Goal: Task Accomplishment & Management: Manage account settings

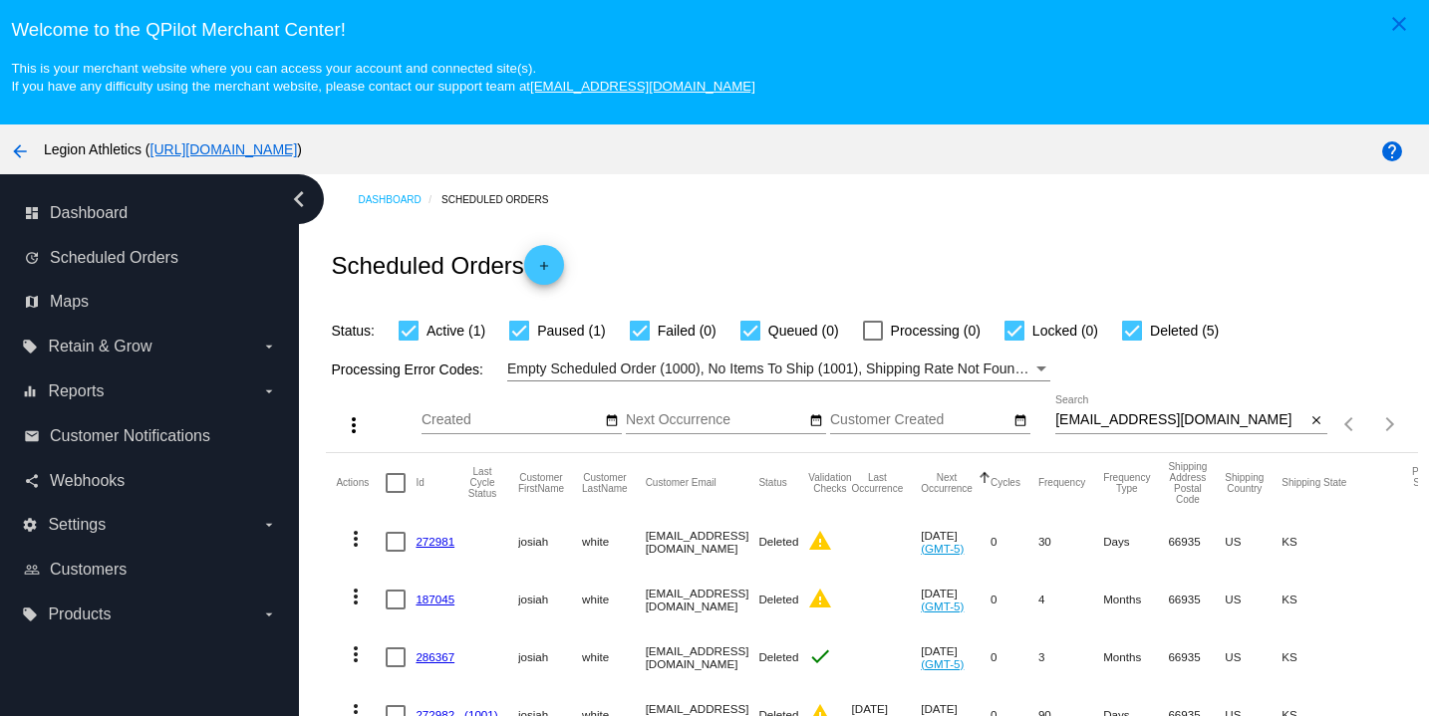
click at [1116, 443] on div "coachjswhite@gmail.com Search close" at bounding box center [1191, 424] width 272 height 57
click at [1116, 428] on input "coachjswhite@gmail.com" at bounding box center [1180, 420] width 251 height 16
paste input "Chrisbreeden52"
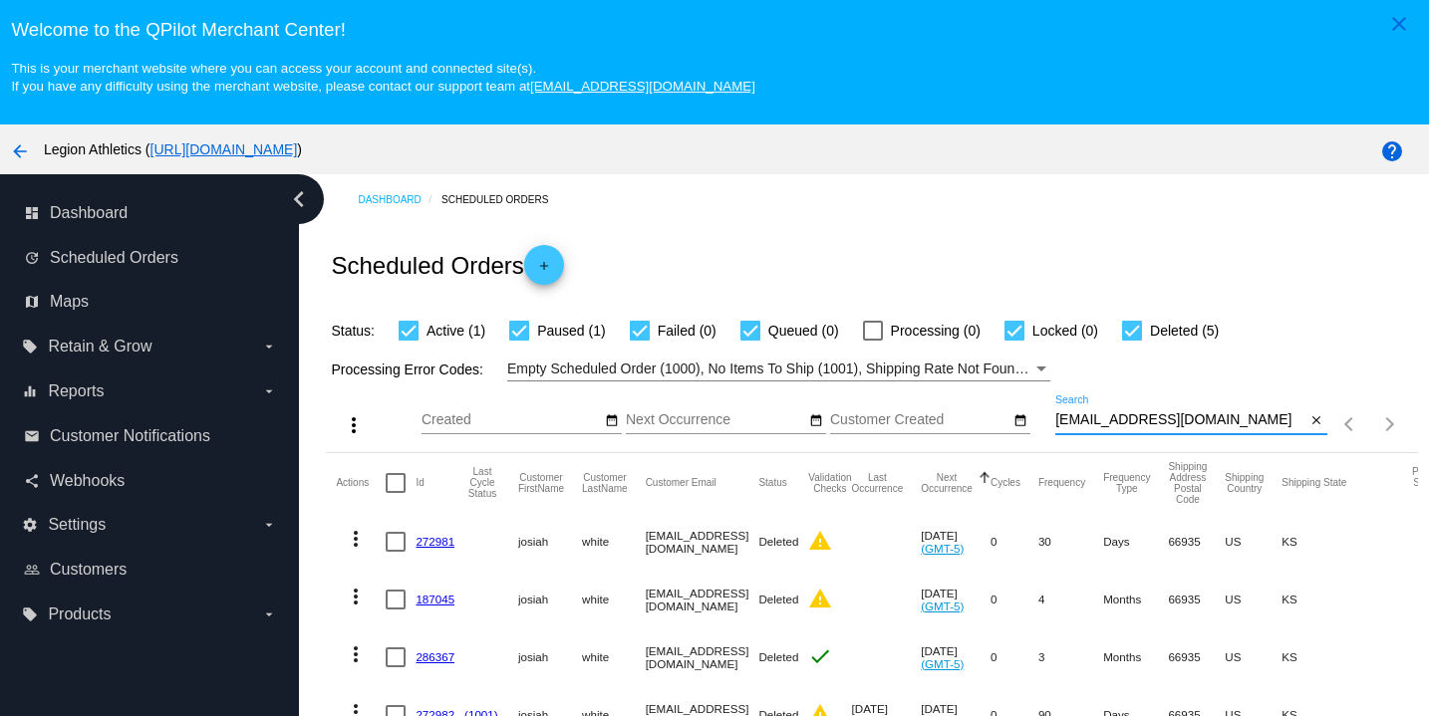
type input "Chrisbreeden52@gmail.com"
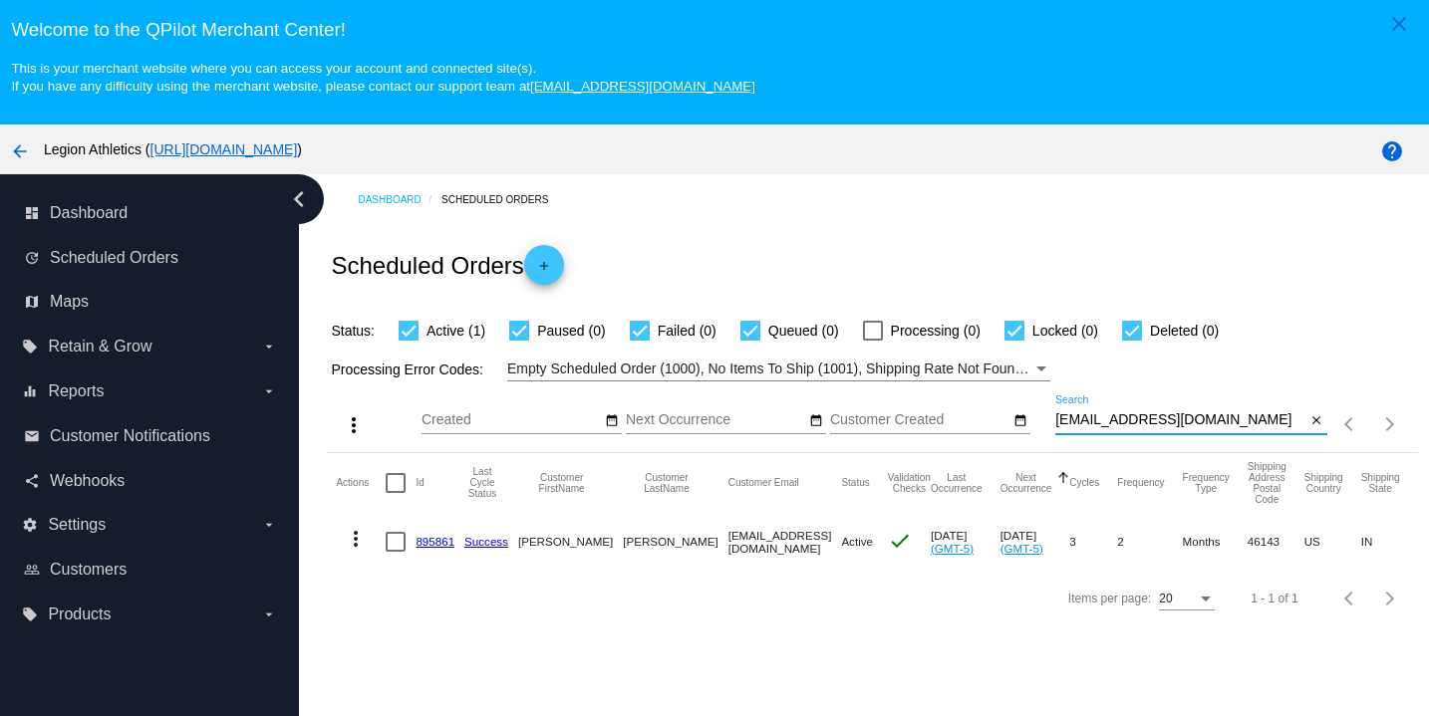
click at [419, 547] on link "895861" at bounding box center [434, 541] width 39 height 13
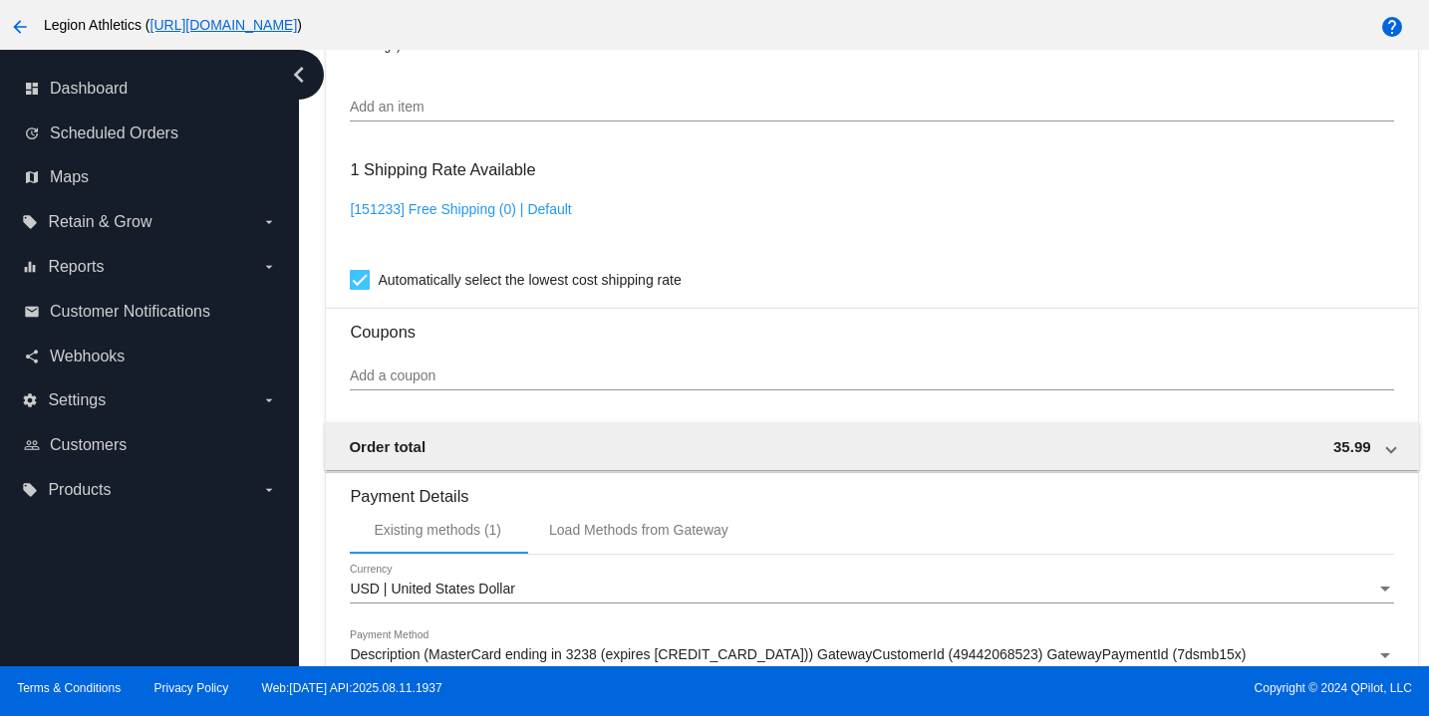
scroll to position [1450, 0]
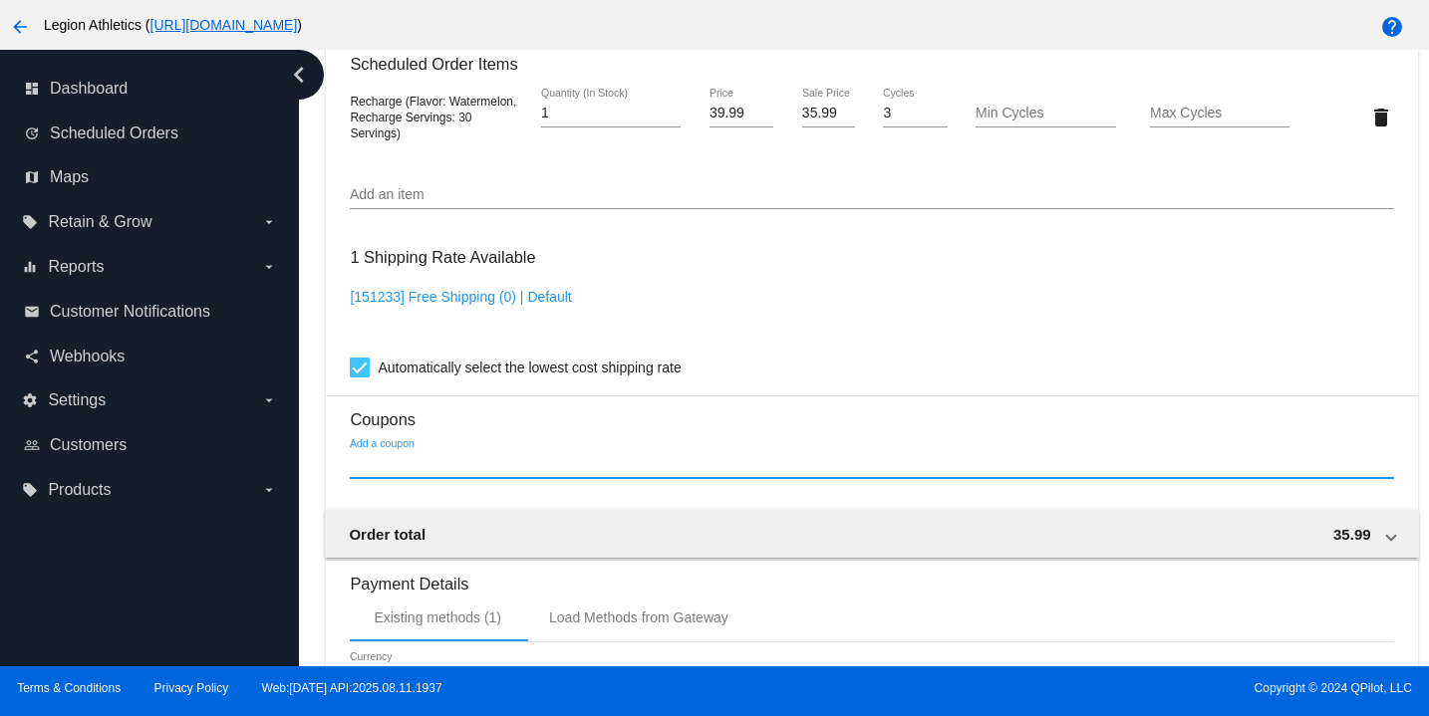
click at [418, 472] on input "Add a coupon" at bounding box center [871, 464] width 1043 height 16
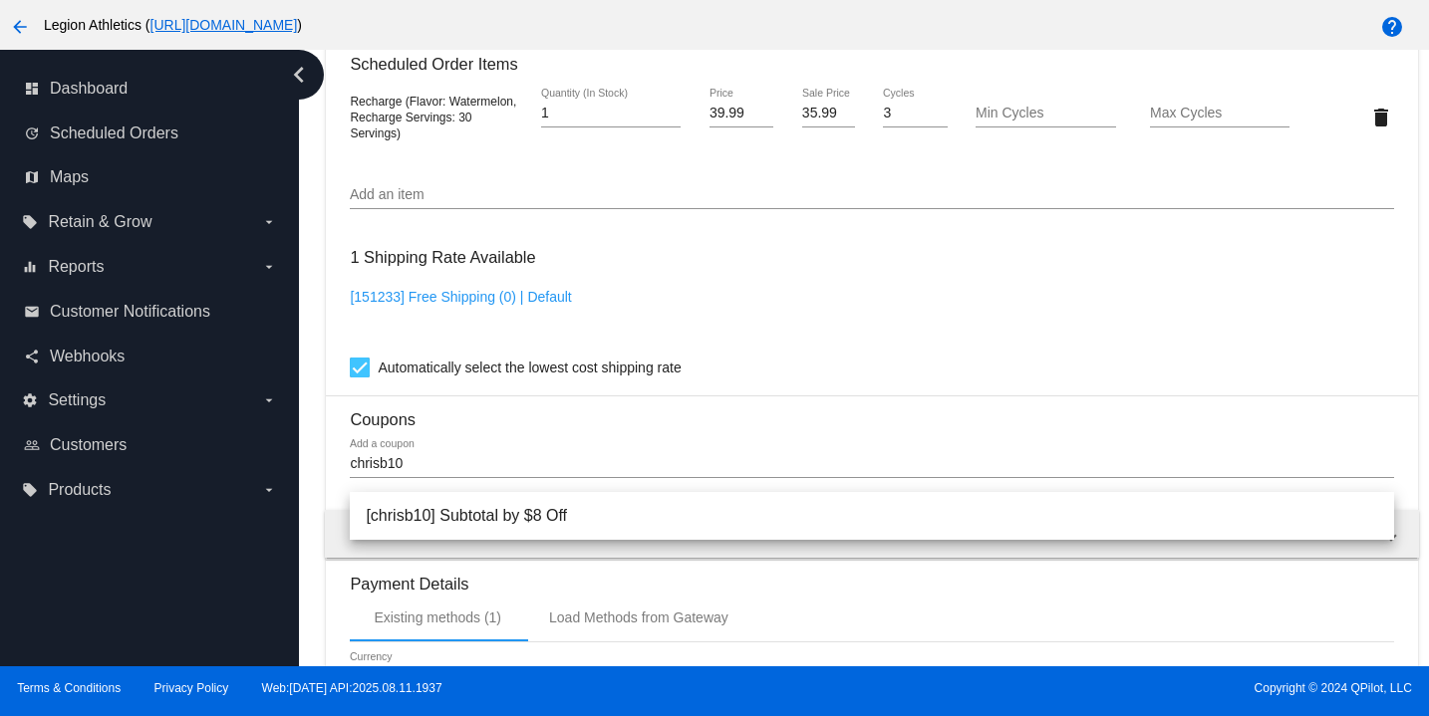
click at [550, 458] on div "chrisb10 Add a coupon" at bounding box center [871, 458] width 1043 height 39
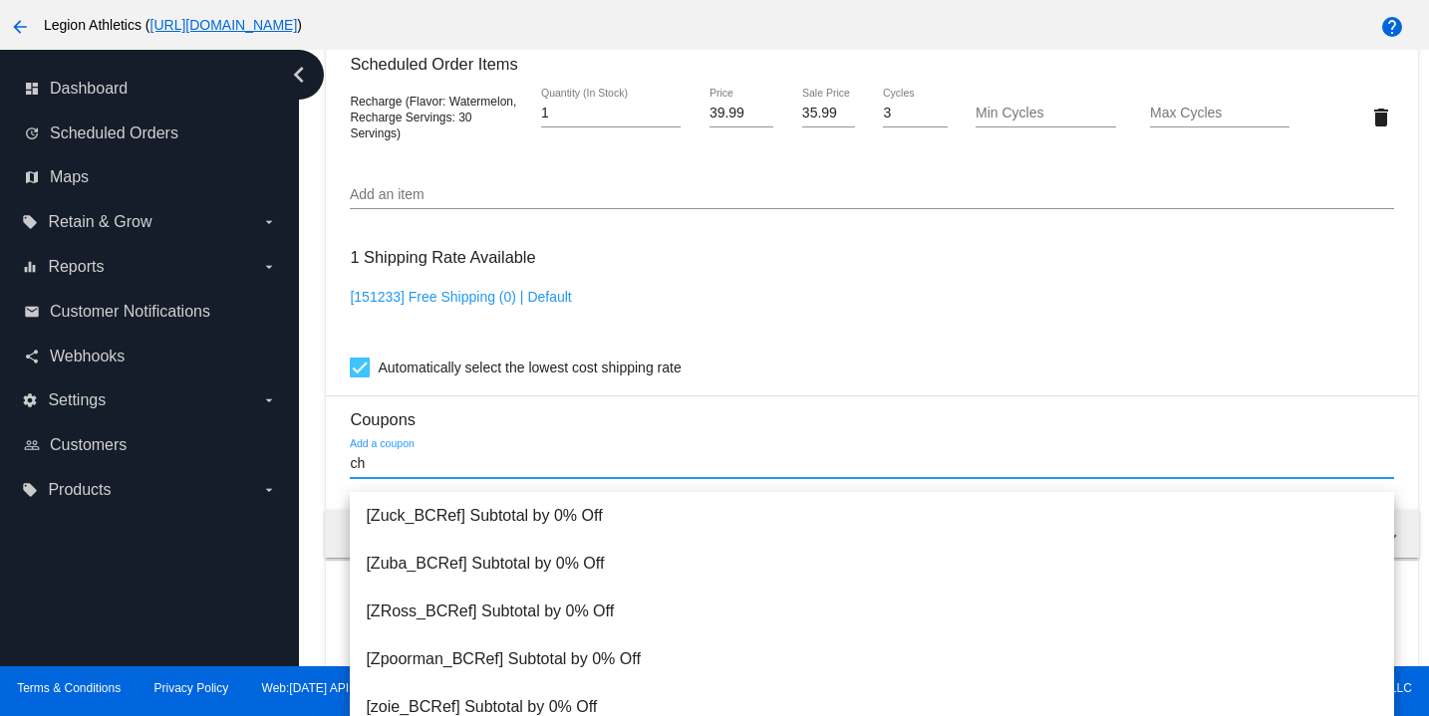
type input "c"
type input "chrisb10"
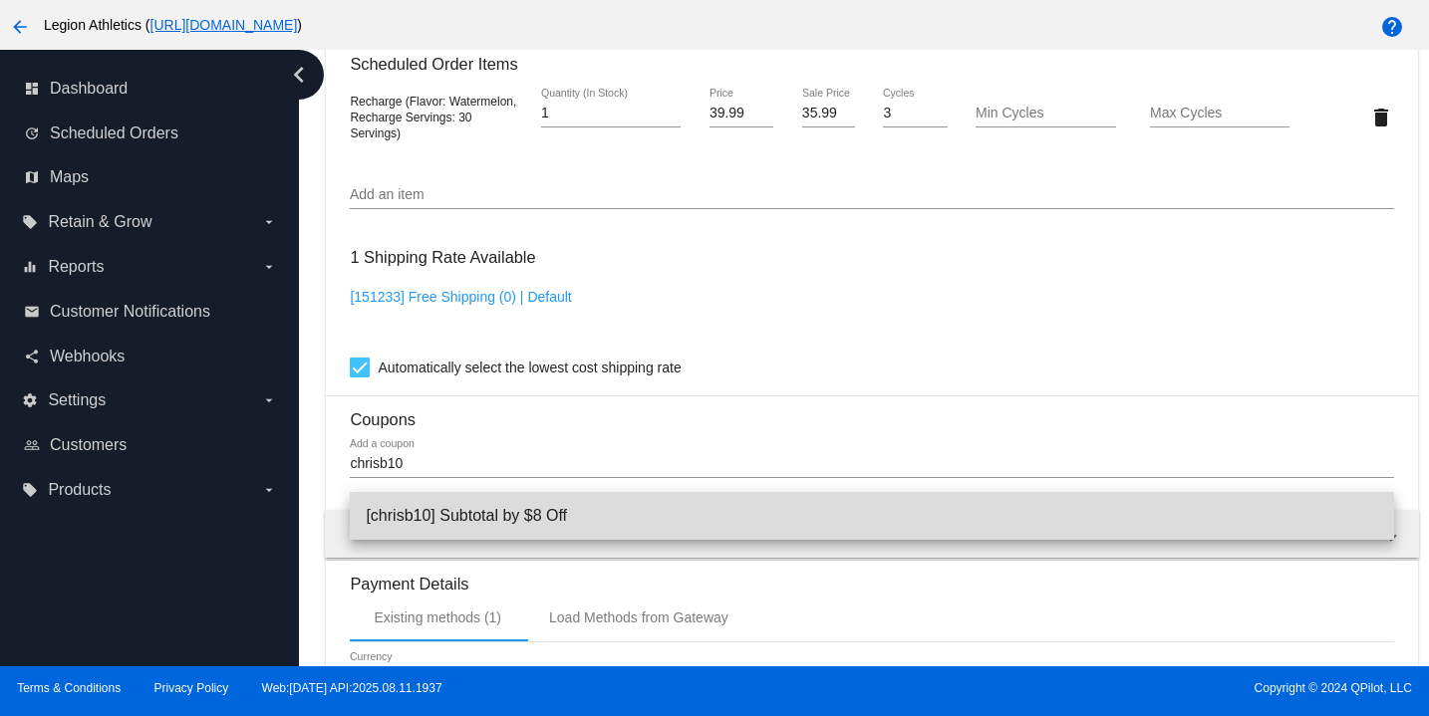
click at [760, 532] on span "[chrisb10] Subtotal by $8 Off" at bounding box center [871, 516] width 1011 height 48
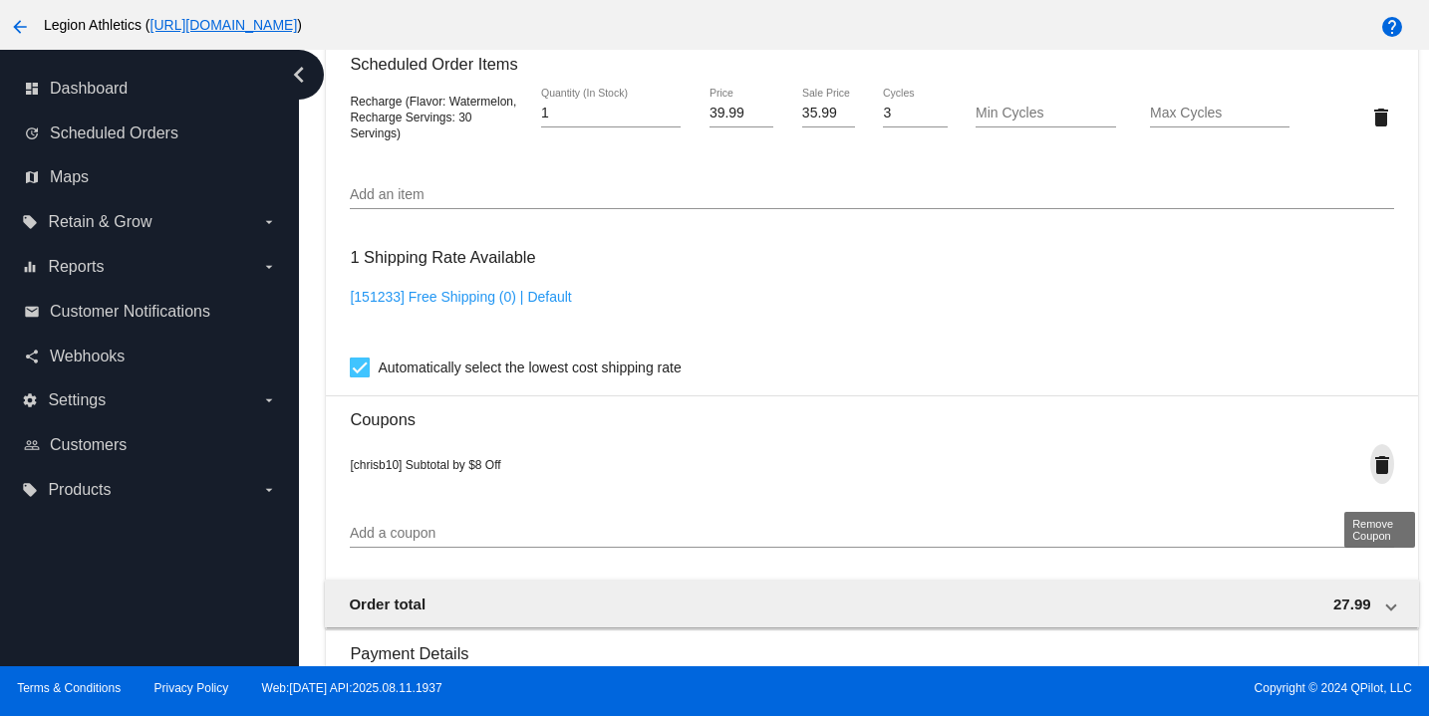
click at [1384, 477] on mat-icon "delete" at bounding box center [1382, 465] width 24 height 24
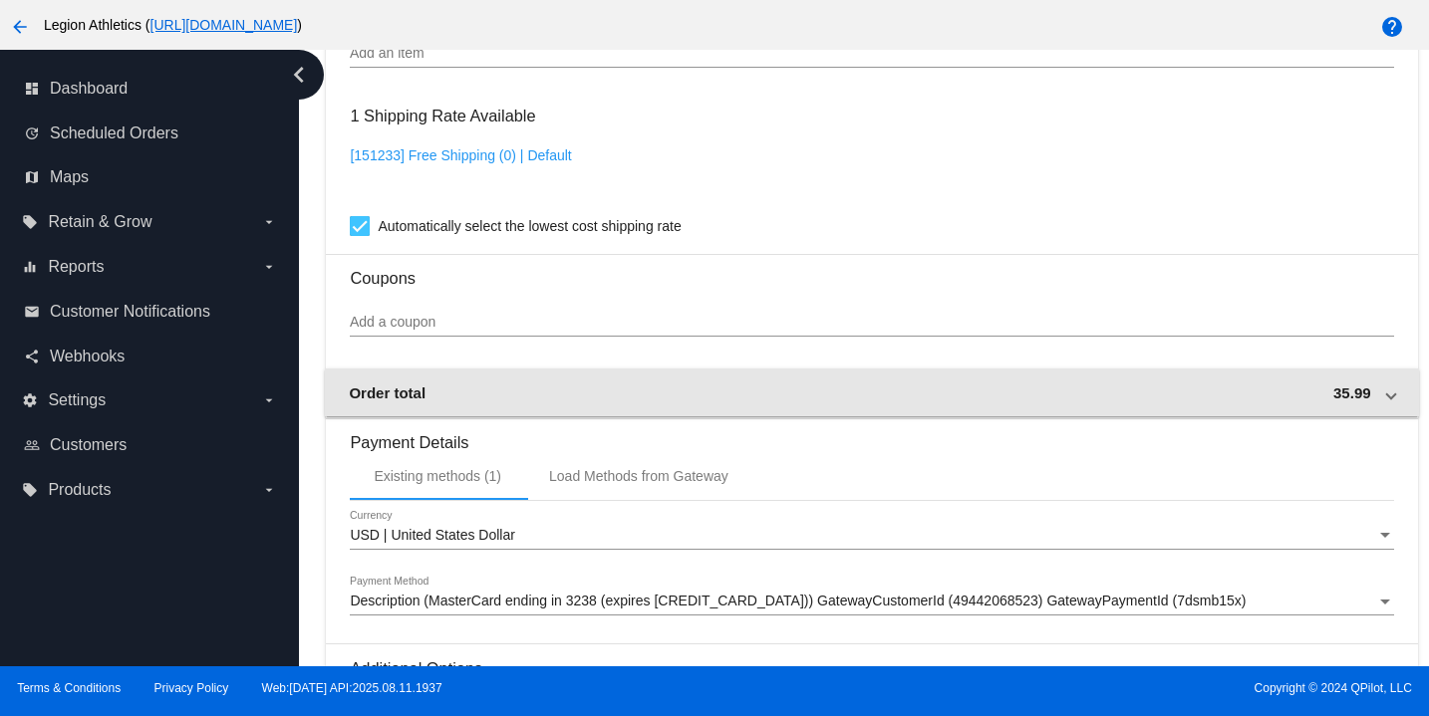
scroll to position [1592, 0]
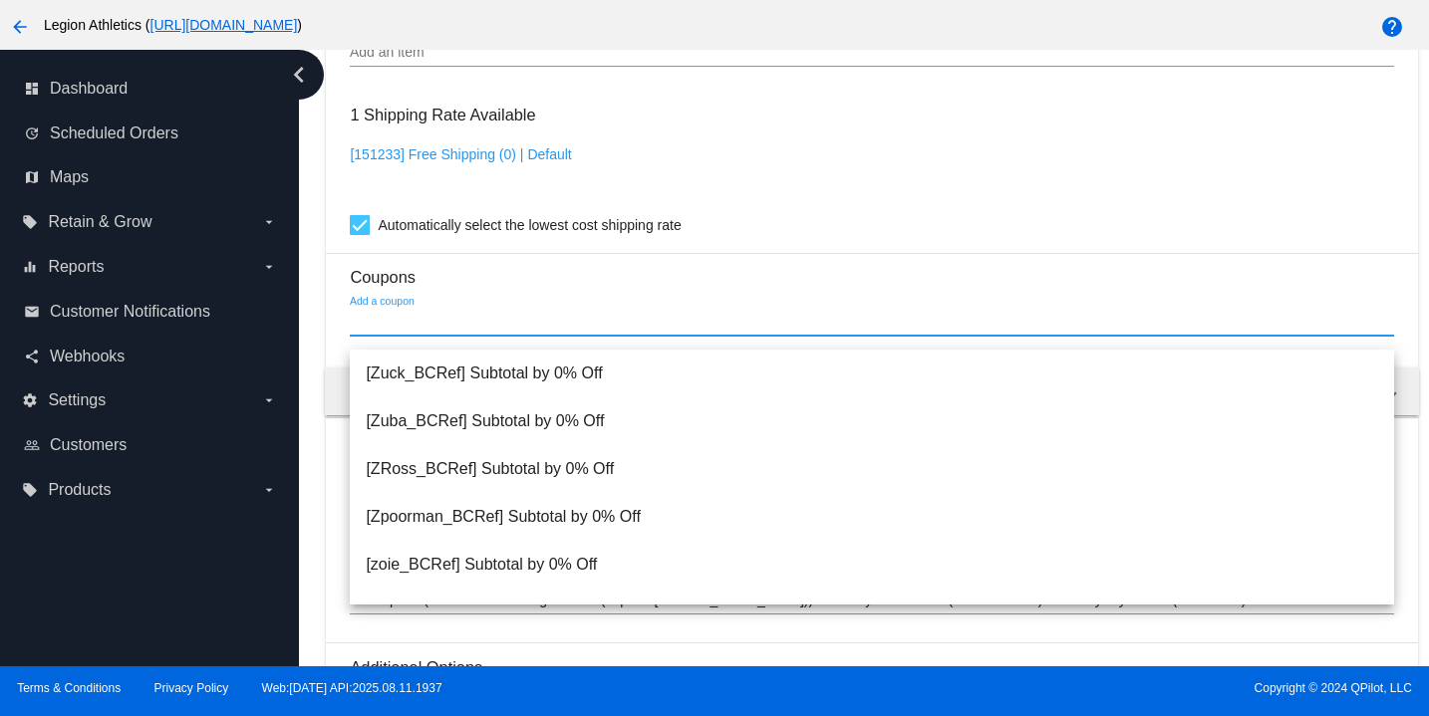
click at [477, 330] on input "Add a coupon" at bounding box center [871, 322] width 1043 height 16
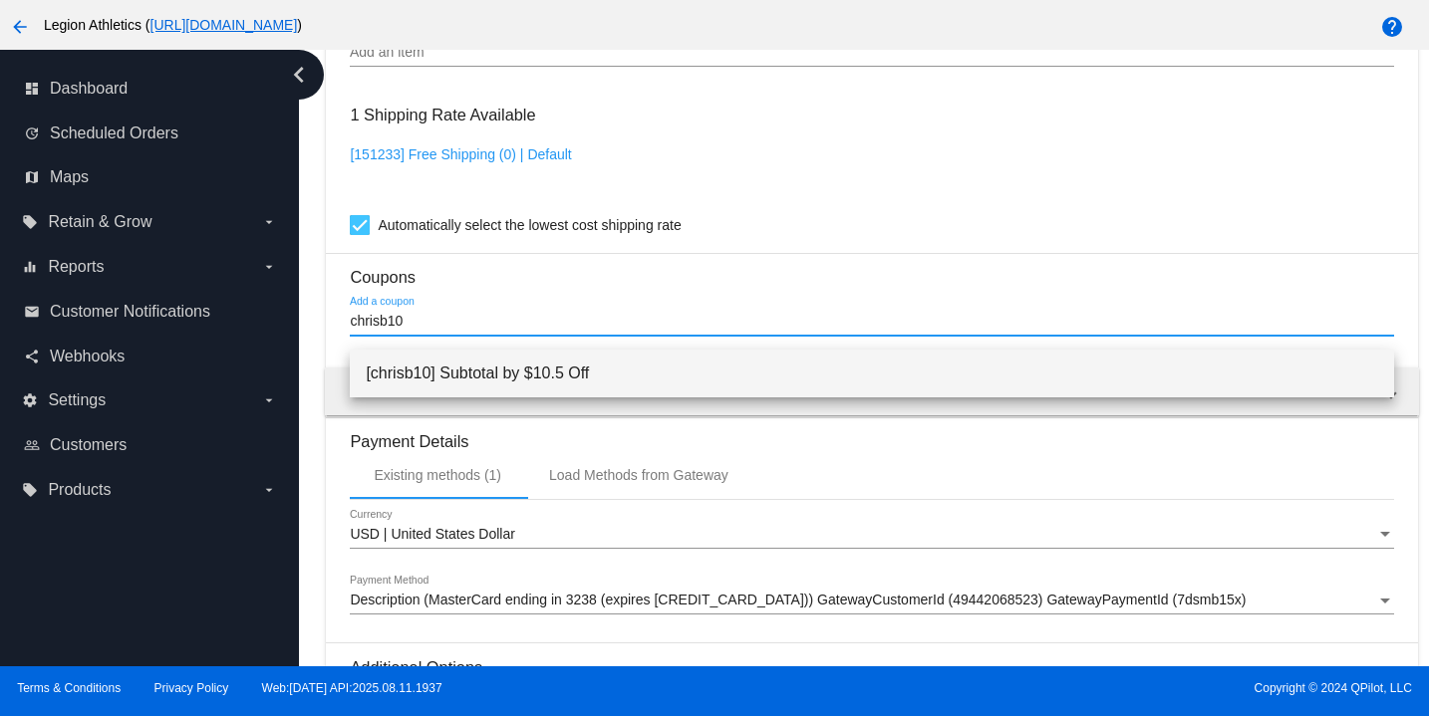
type input "chrisb10"
click at [518, 372] on span "[chrisb10] Subtotal by $10.5 Off" at bounding box center [871, 374] width 1011 height 48
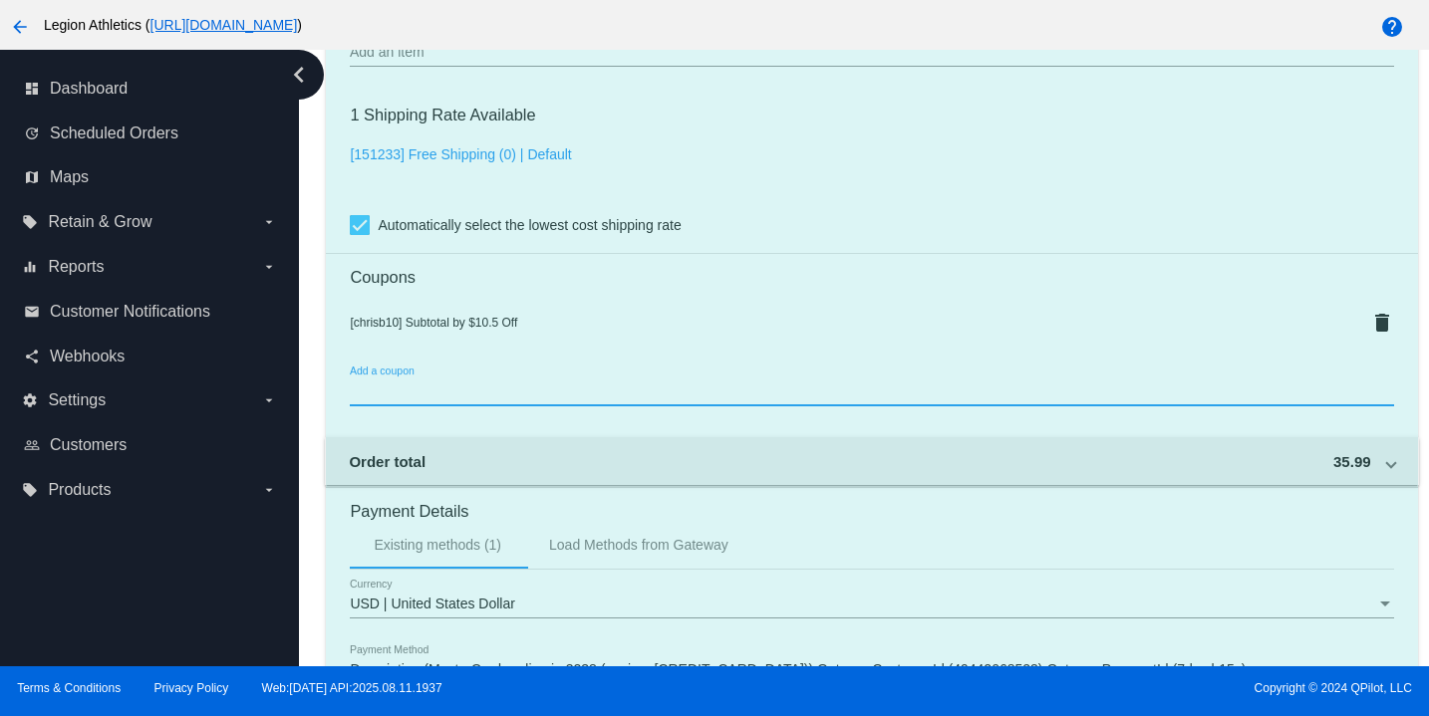
scroll to position [1937, 0]
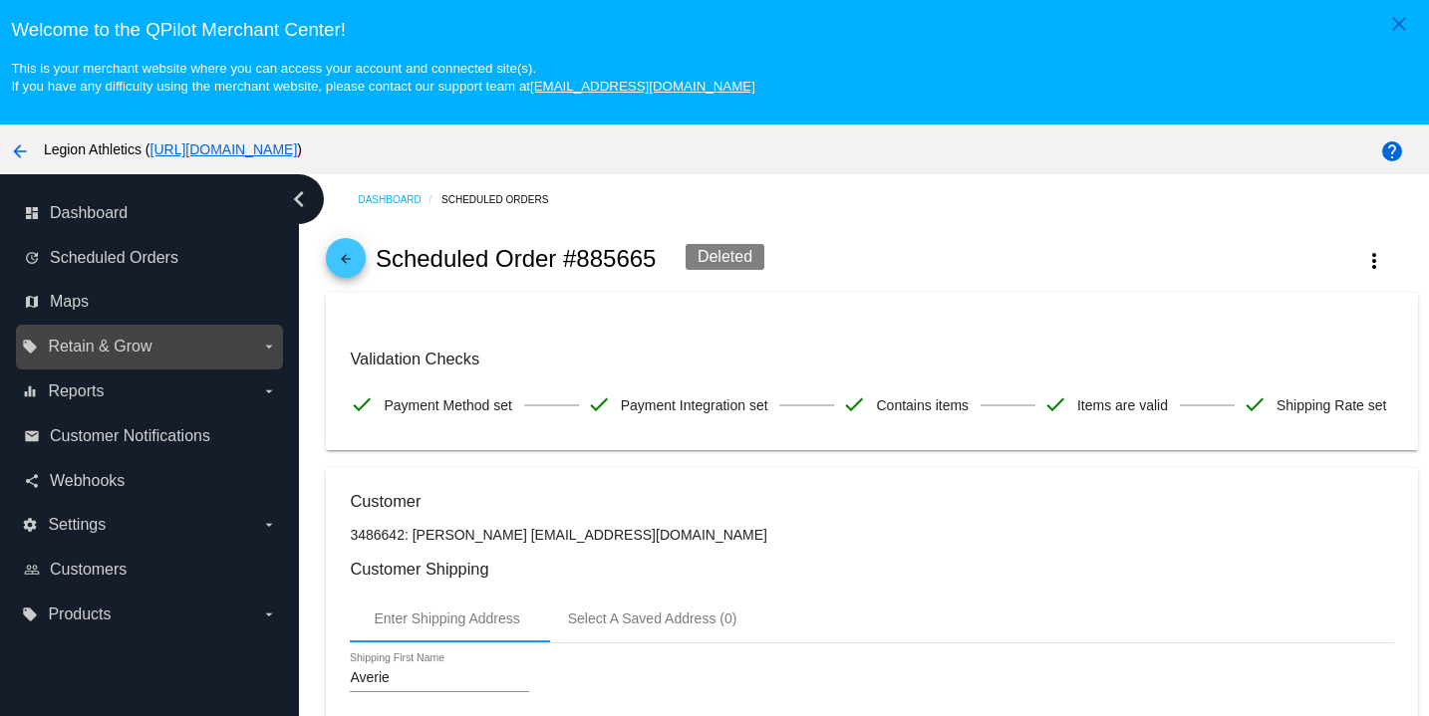
click at [133, 351] on span "Retain & Grow" at bounding box center [100, 347] width 104 height 18
click at [0, 0] on input "local_offer Retain & Grow arrow_drop_down" at bounding box center [0, 0] width 0 height 0
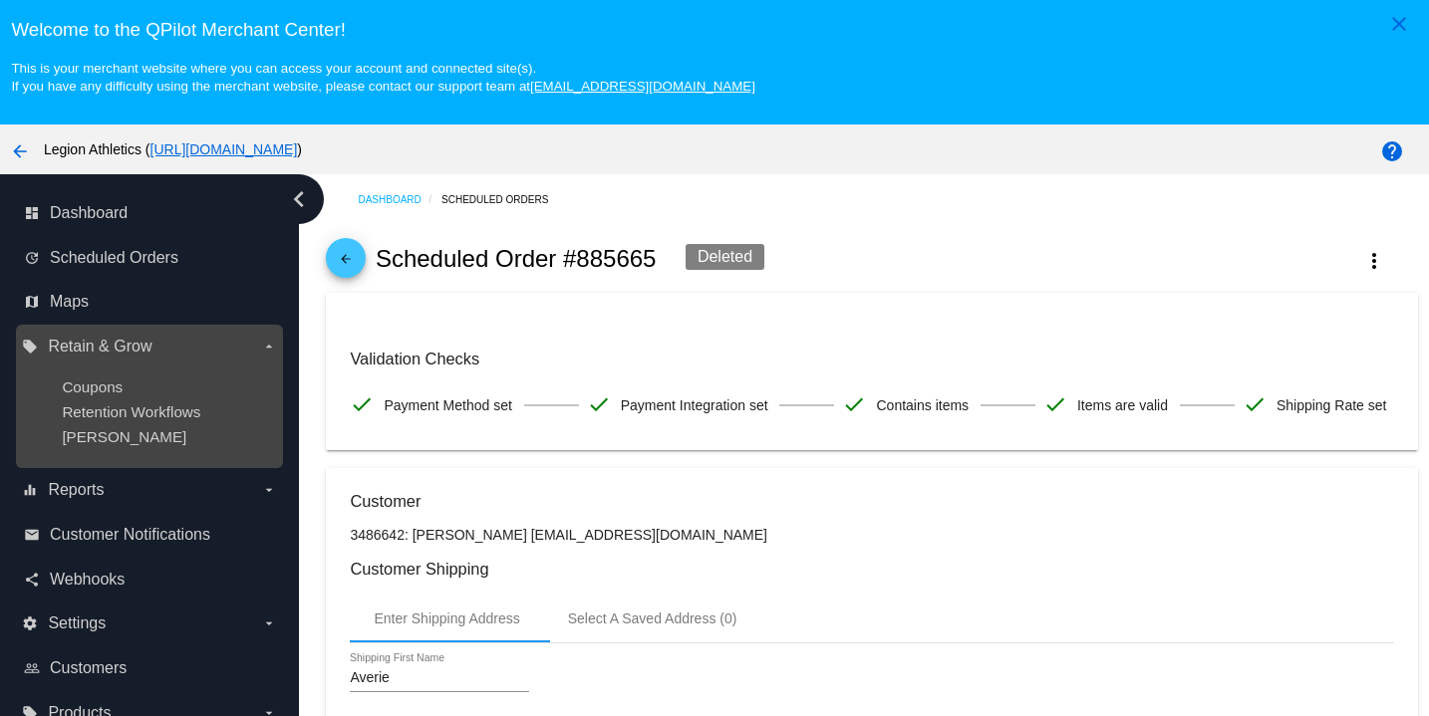
click at [129, 394] on div "Coupons" at bounding box center [165, 387] width 206 height 17
click at [71, 381] on ul "Coupons Retention Workflows [PERSON_NAME]" at bounding box center [149, 412] width 254 height 99
click at [74, 384] on span "Coupons" at bounding box center [92, 387] width 61 height 17
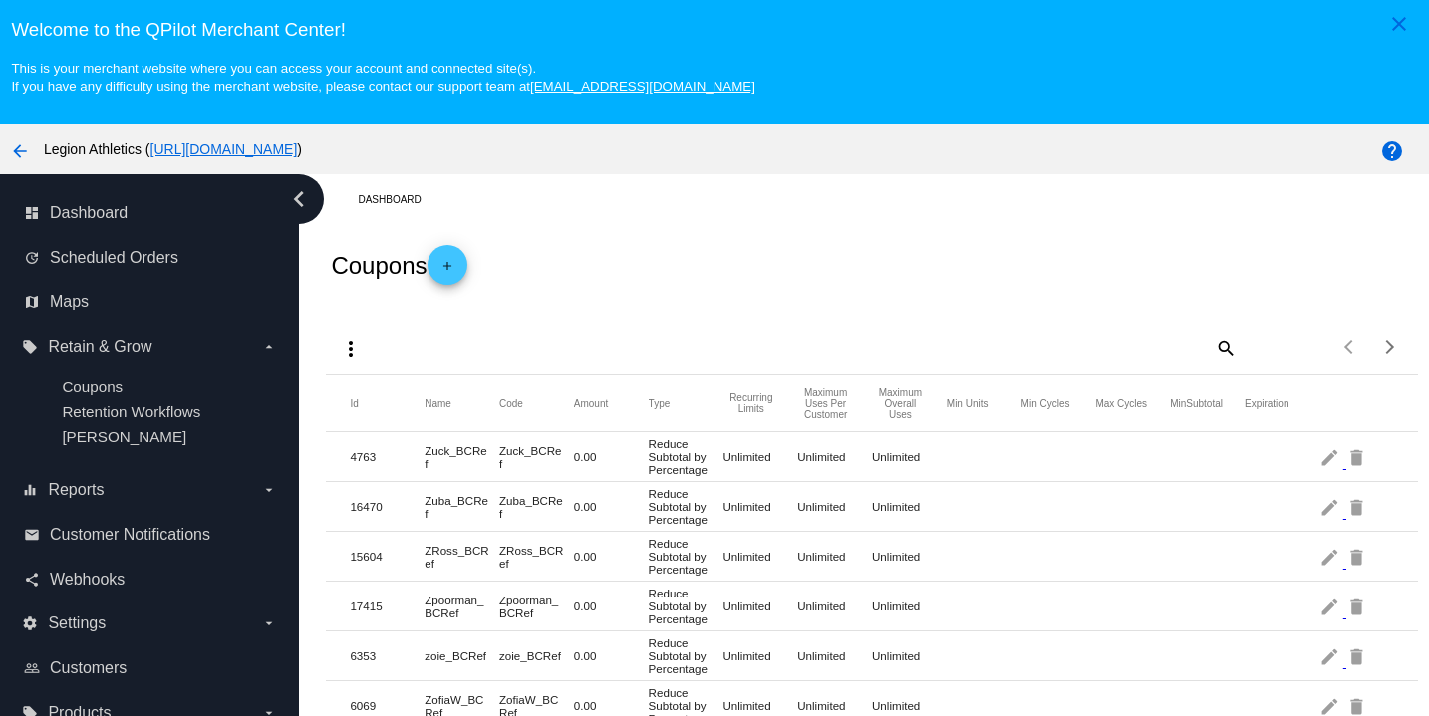
click at [456, 262] on mat-icon "add" at bounding box center [447, 271] width 24 height 24
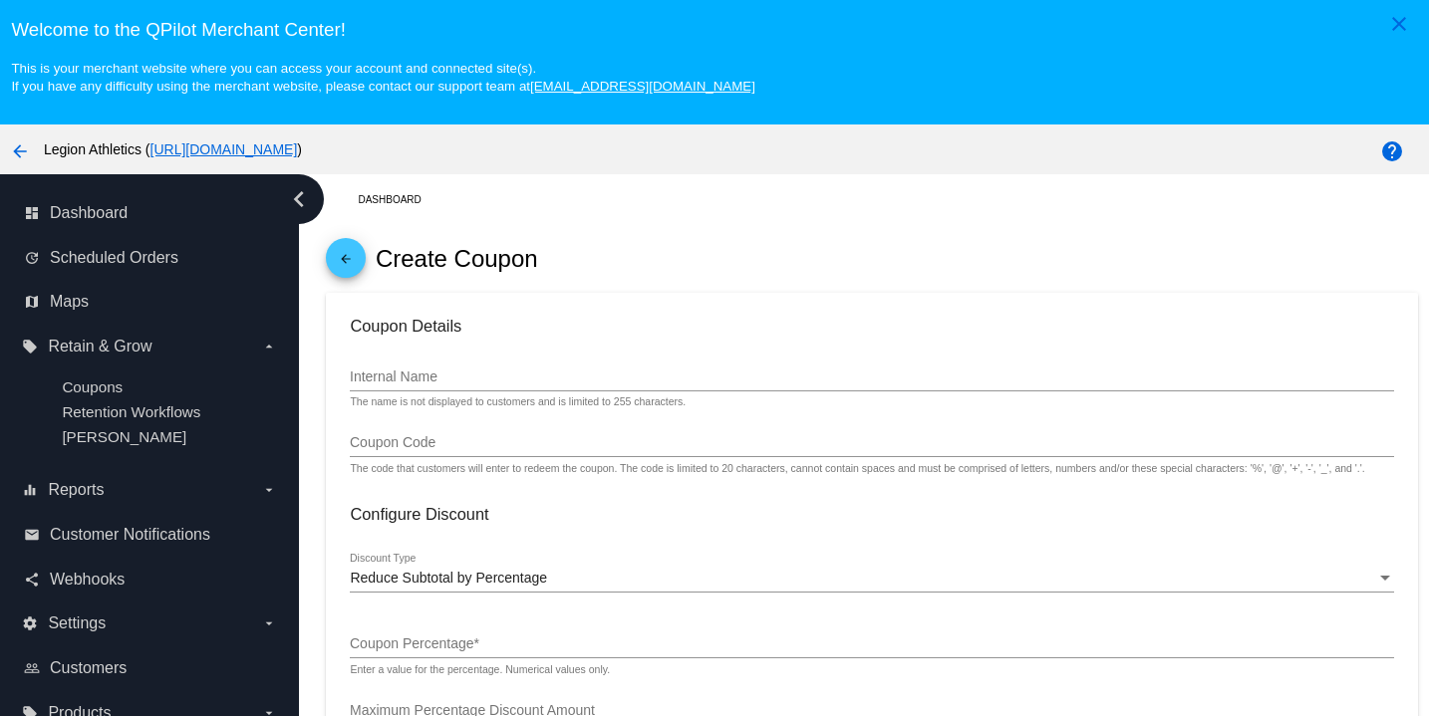
click at [408, 383] on input "Internal Name" at bounding box center [871, 378] width 1043 height 16
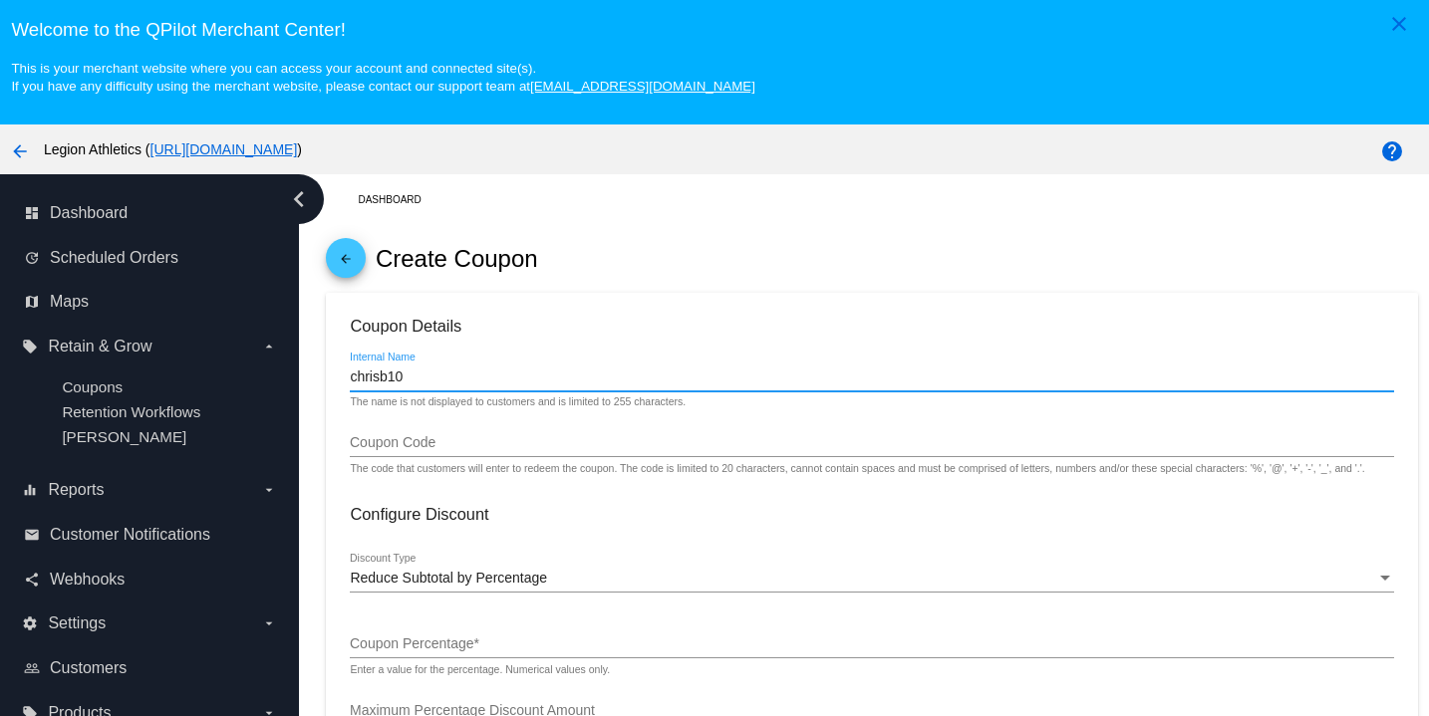
type input "chrisb10"
click at [416, 446] on input "Coupon Code" at bounding box center [871, 443] width 1043 height 16
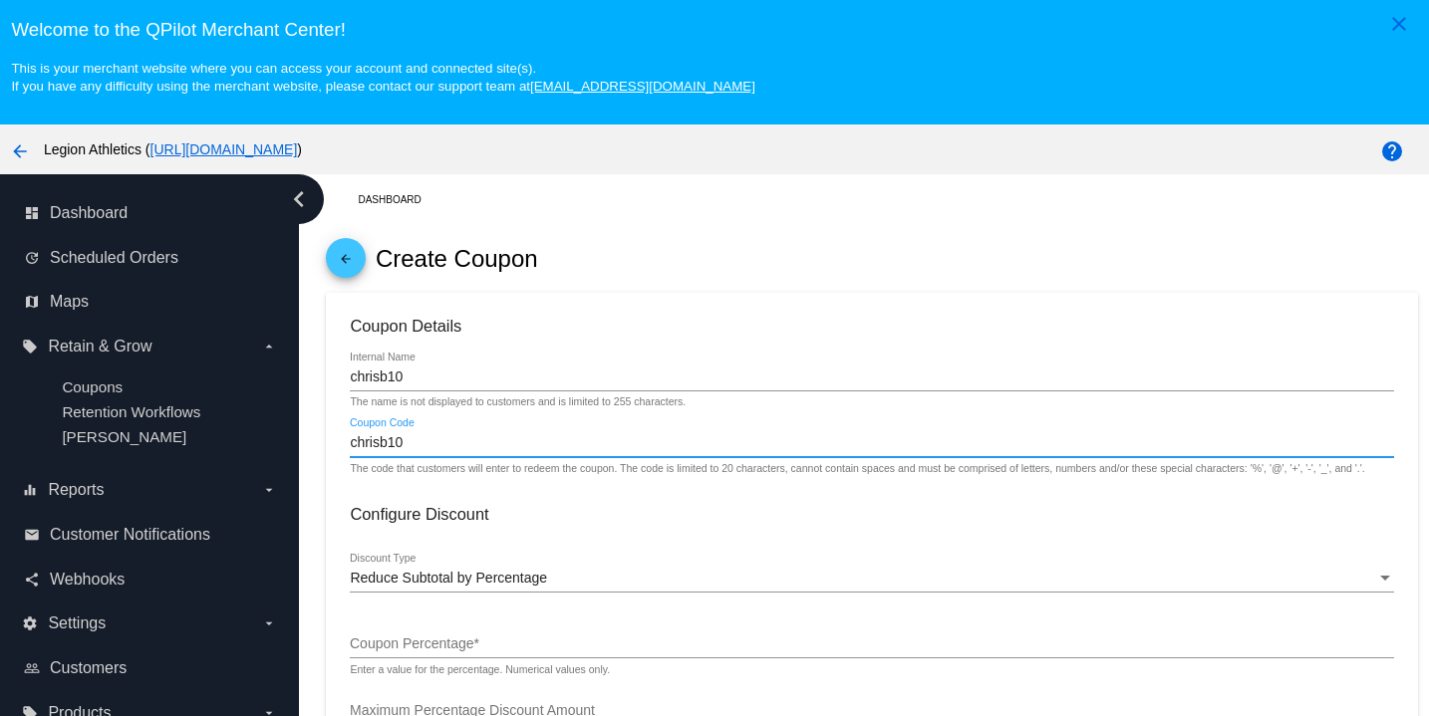
scroll to position [80, 0]
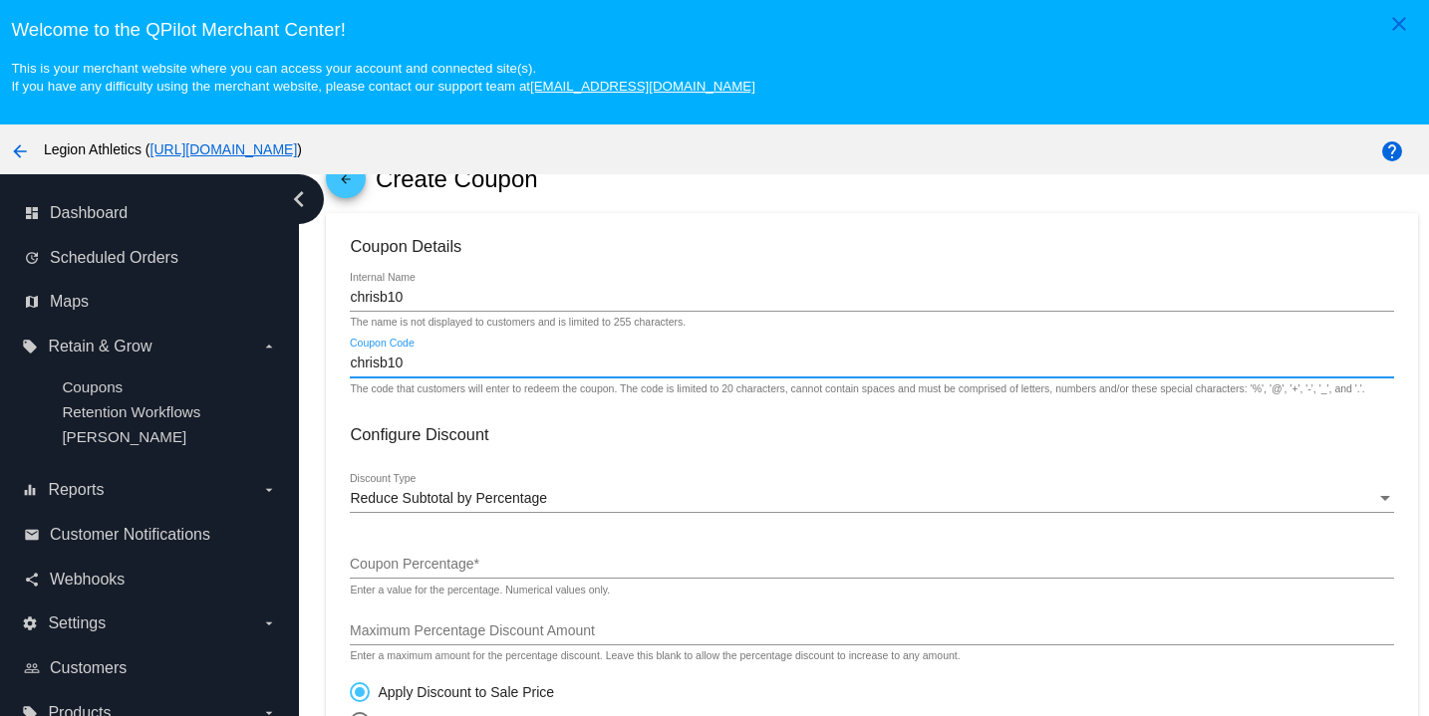
type input "chrisb10"
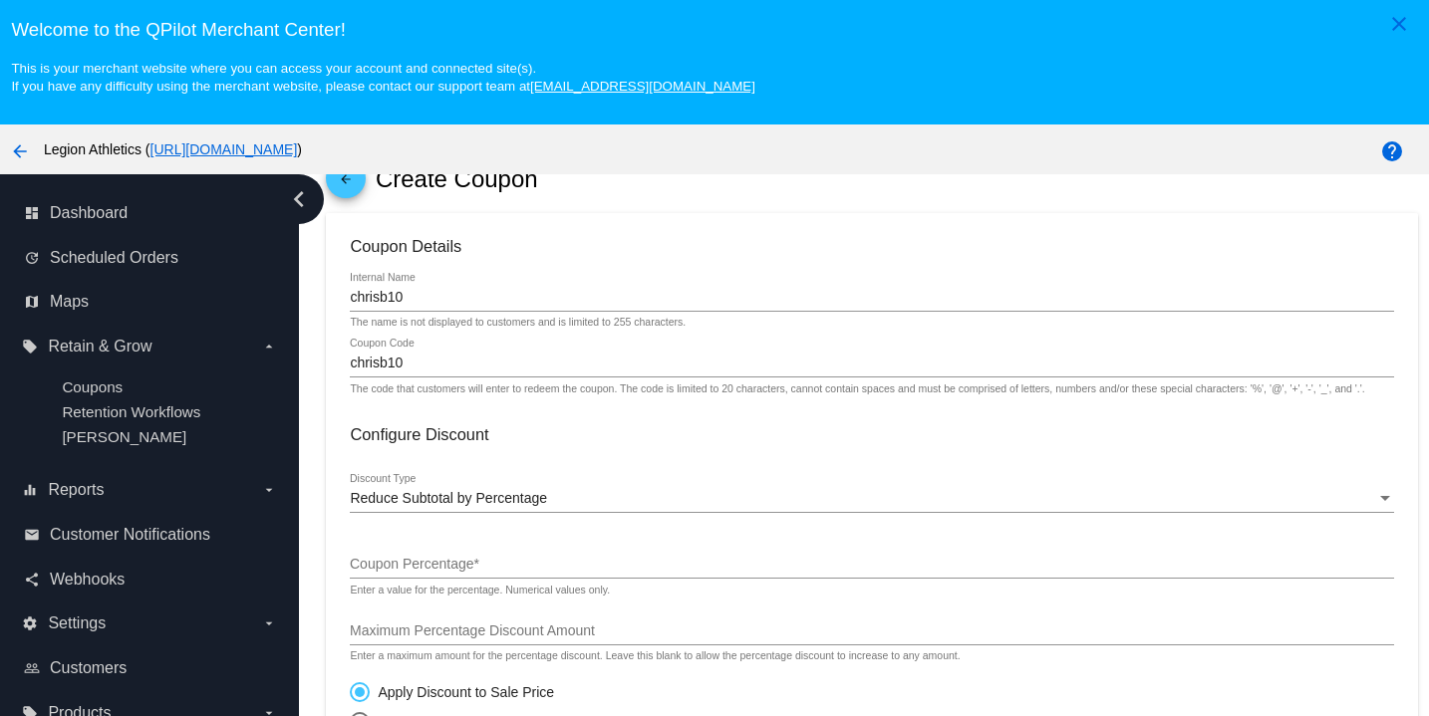
click at [458, 513] on div "Reduce Subtotal by Percentage Discount Type" at bounding box center [871, 493] width 1043 height 39
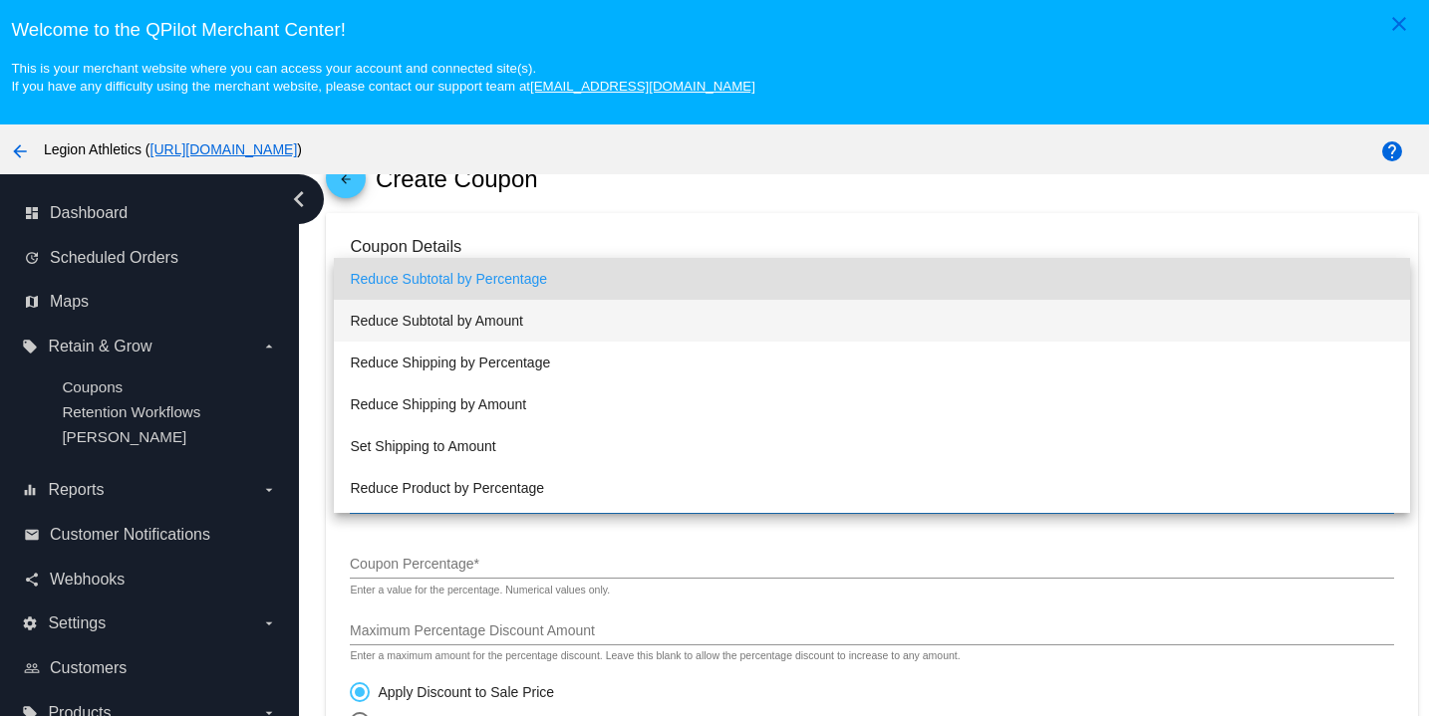
click at [523, 310] on span "Reduce Subtotal by Amount" at bounding box center [871, 321] width 1043 height 42
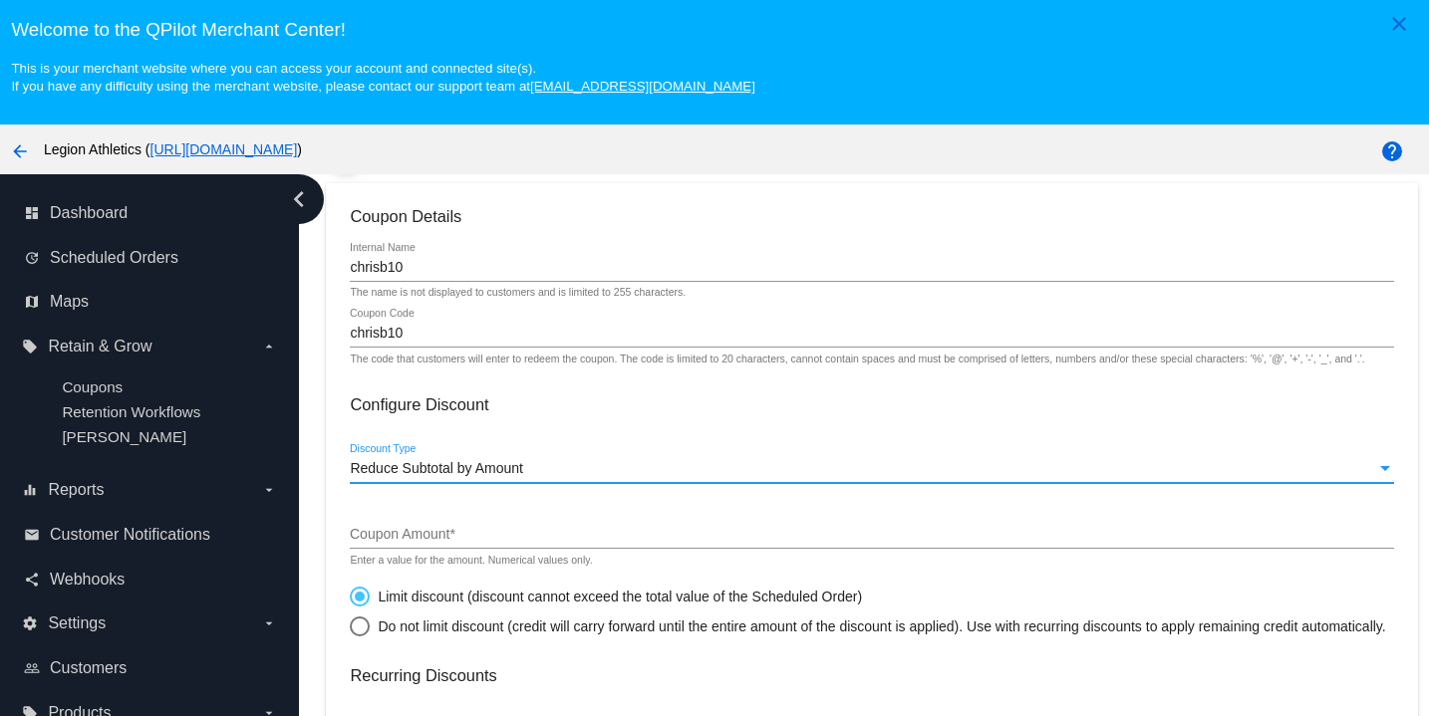
scroll to position [116, 0]
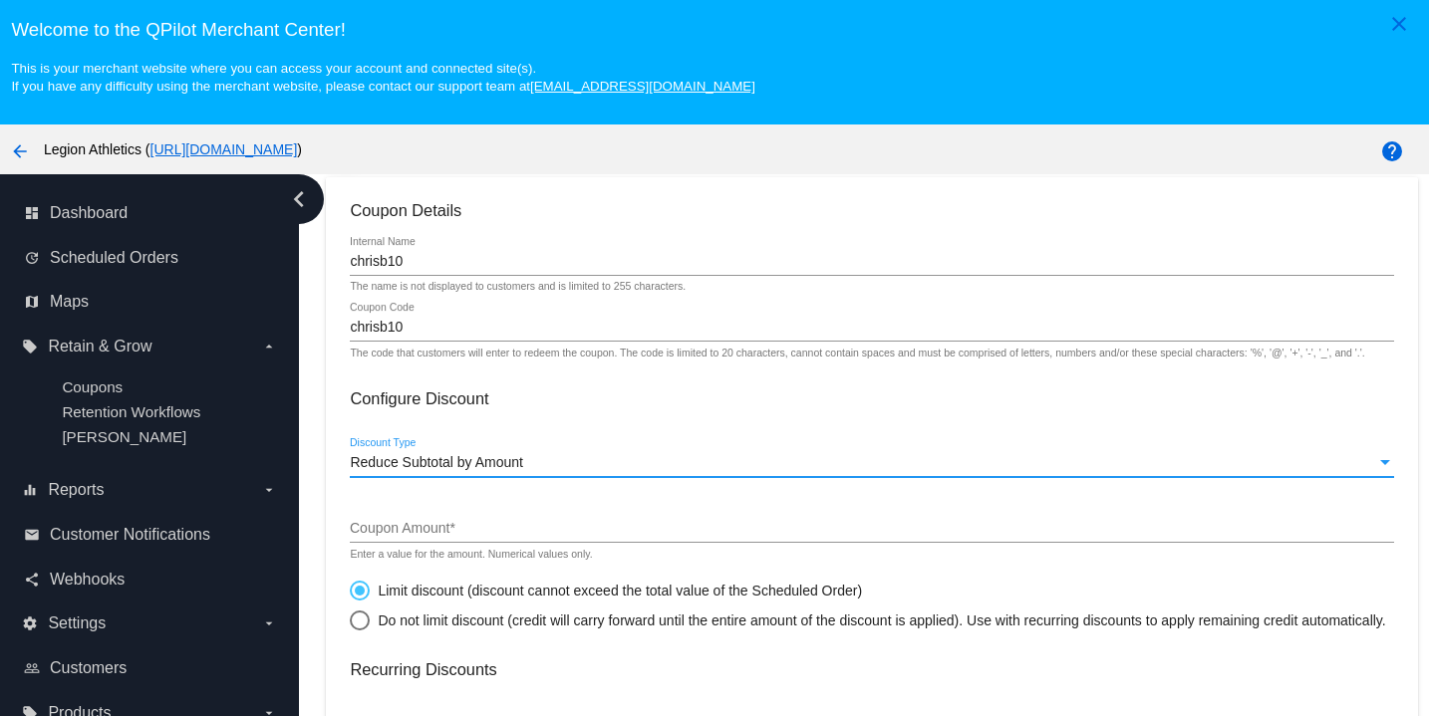
click at [468, 532] on input "Coupon Amount *" at bounding box center [871, 529] width 1043 height 16
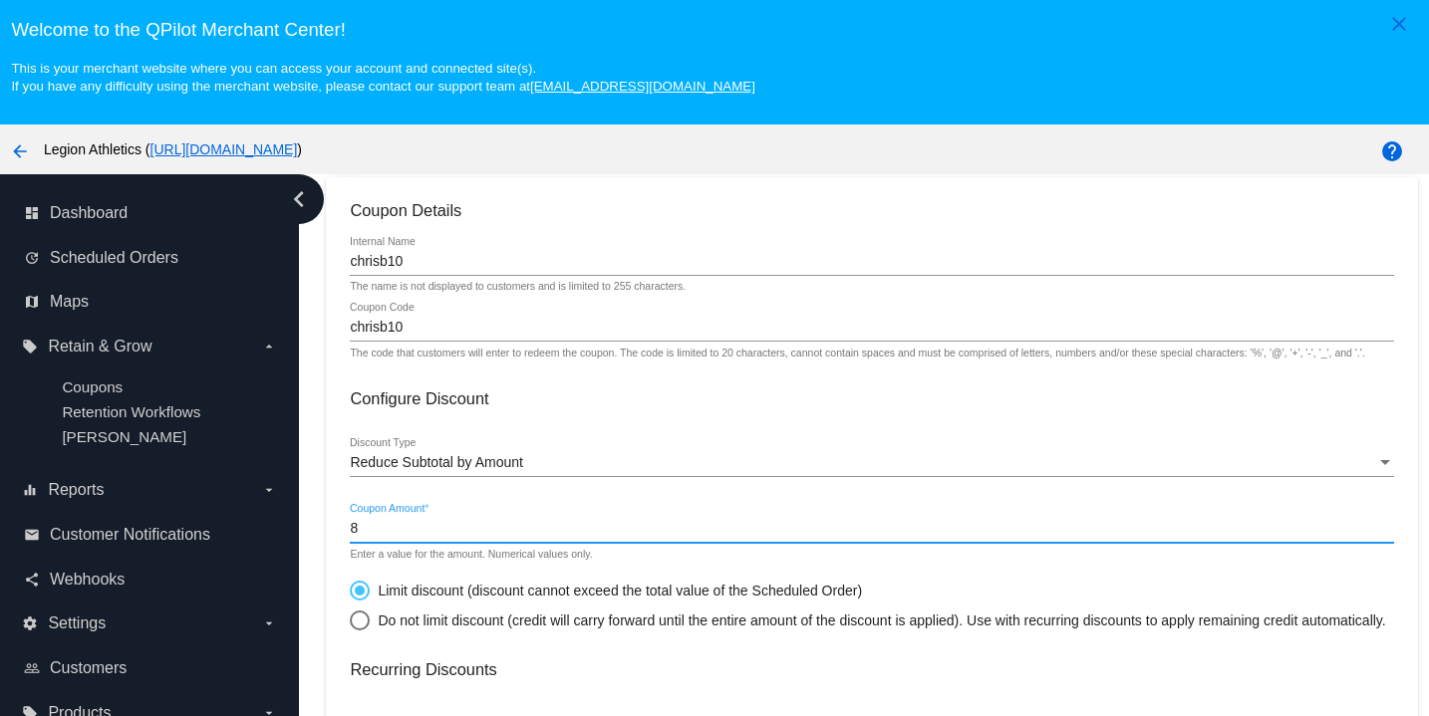
scroll to position [550, 0]
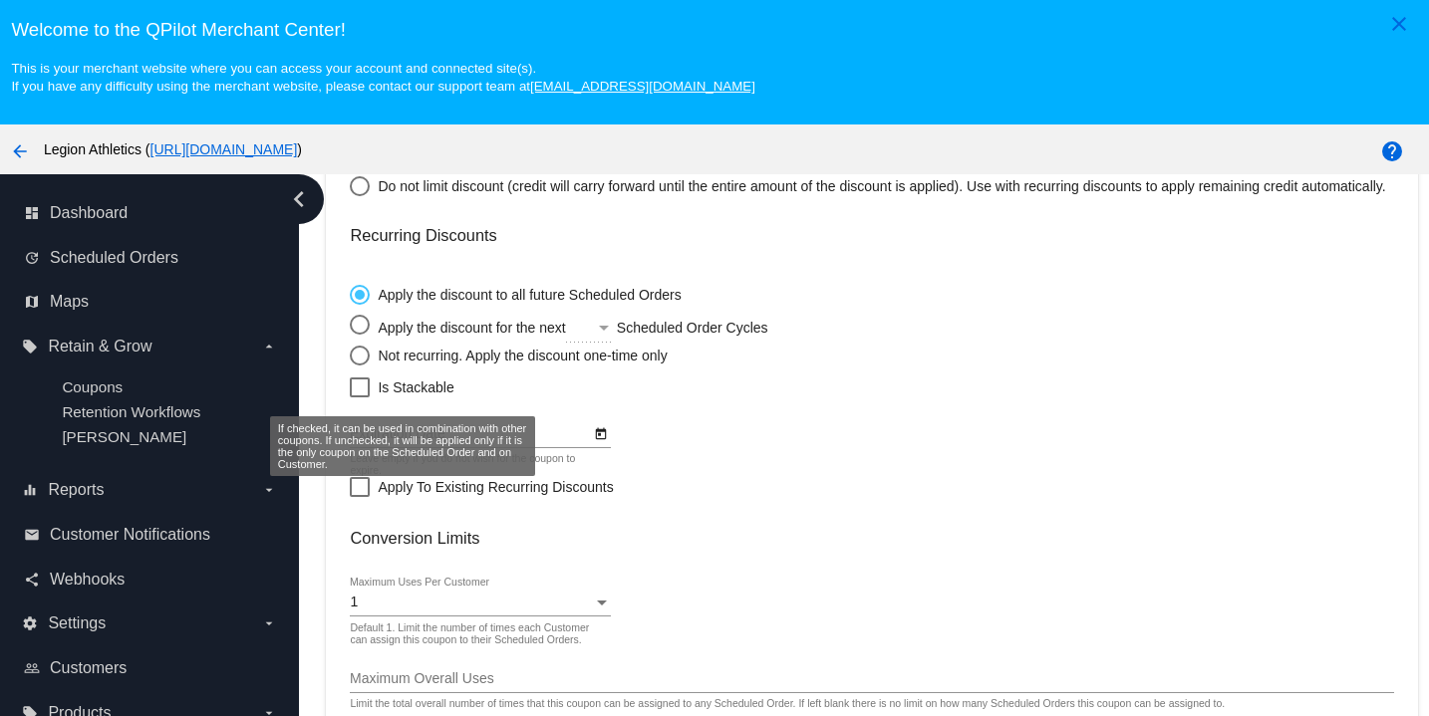
type input "8"
click at [368, 391] on div at bounding box center [360, 388] width 20 height 20
click at [360, 398] on input "Is Stackable" at bounding box center [359, 398] width 1 height 1
checkbox input "true"
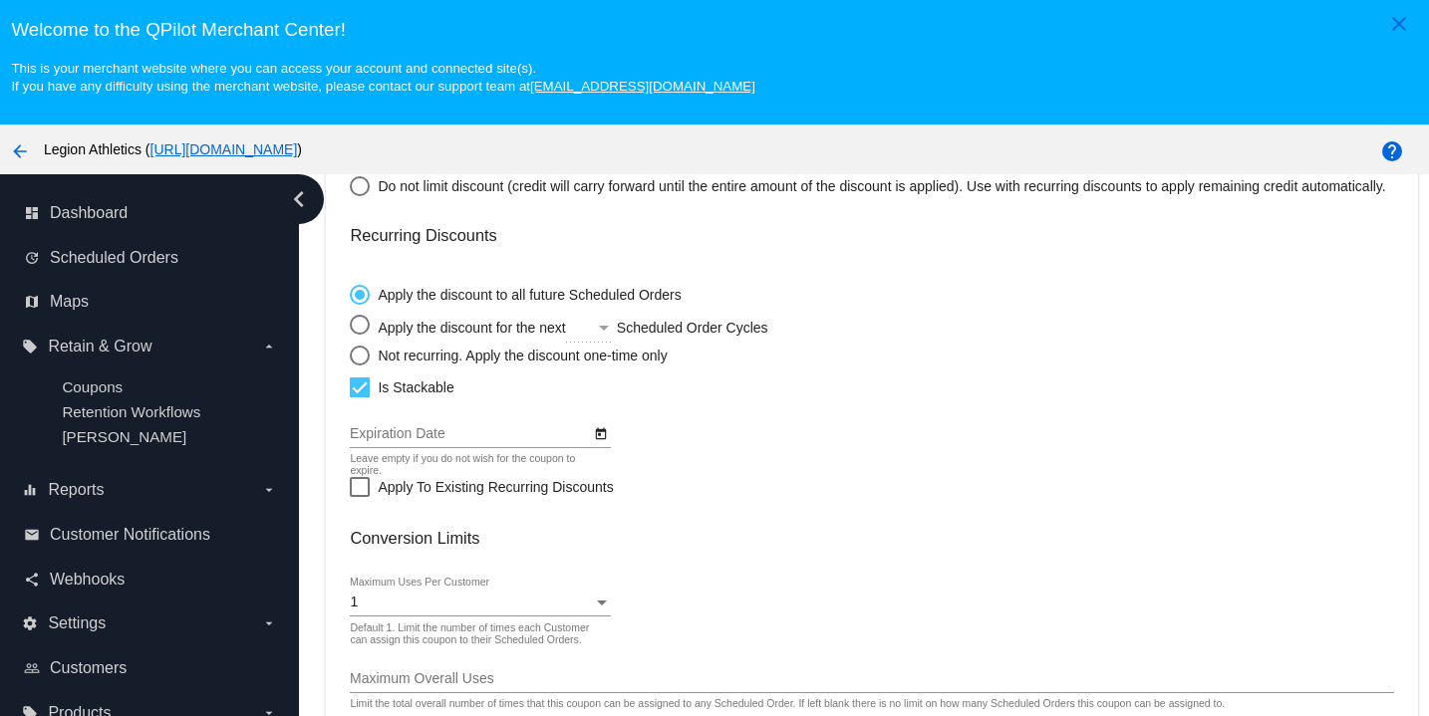
click at [368, 365] on div "Select an option" at bounding box center [360, 356] width 20 height 20
click at [350, 356] on input "Not recurring. Apply the discount one-time only" at bounding box center [349, 355] width 1 height 1
radio input "true"
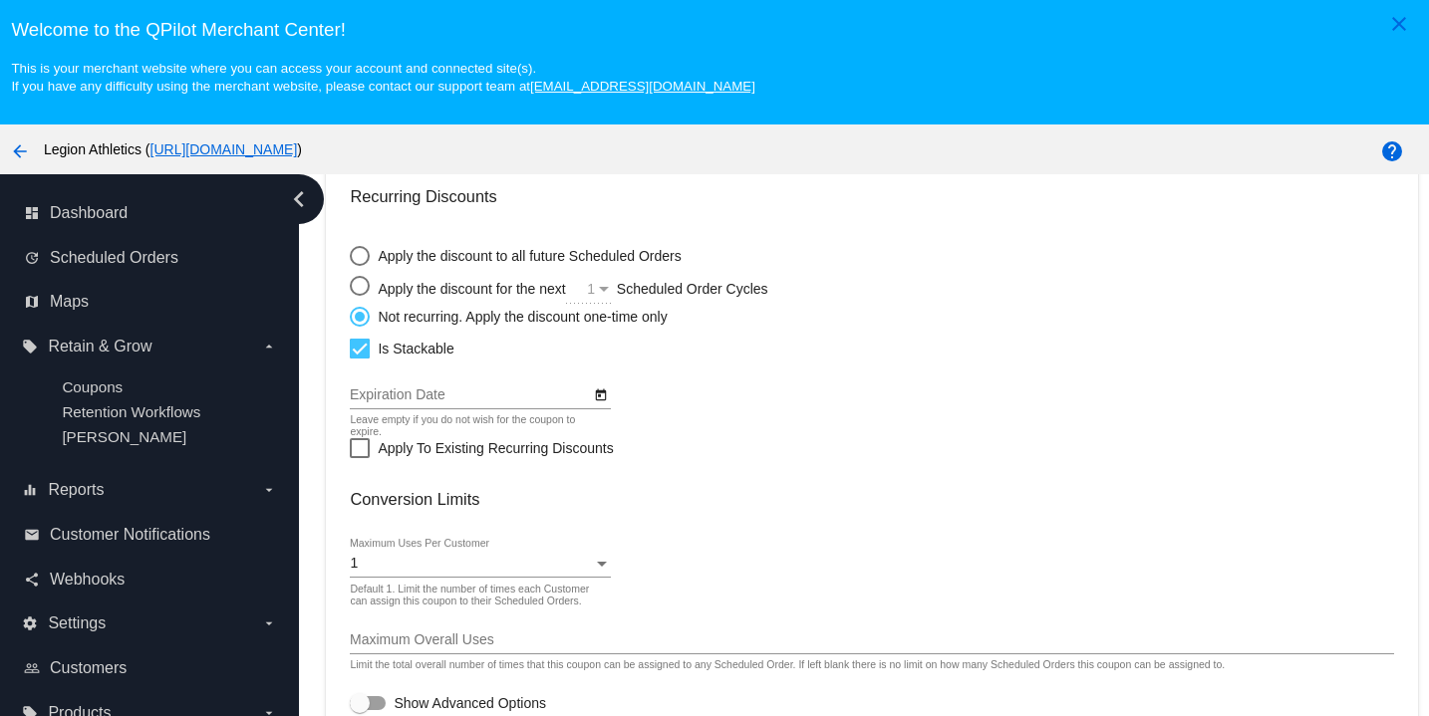
scroll to position [128, 0]
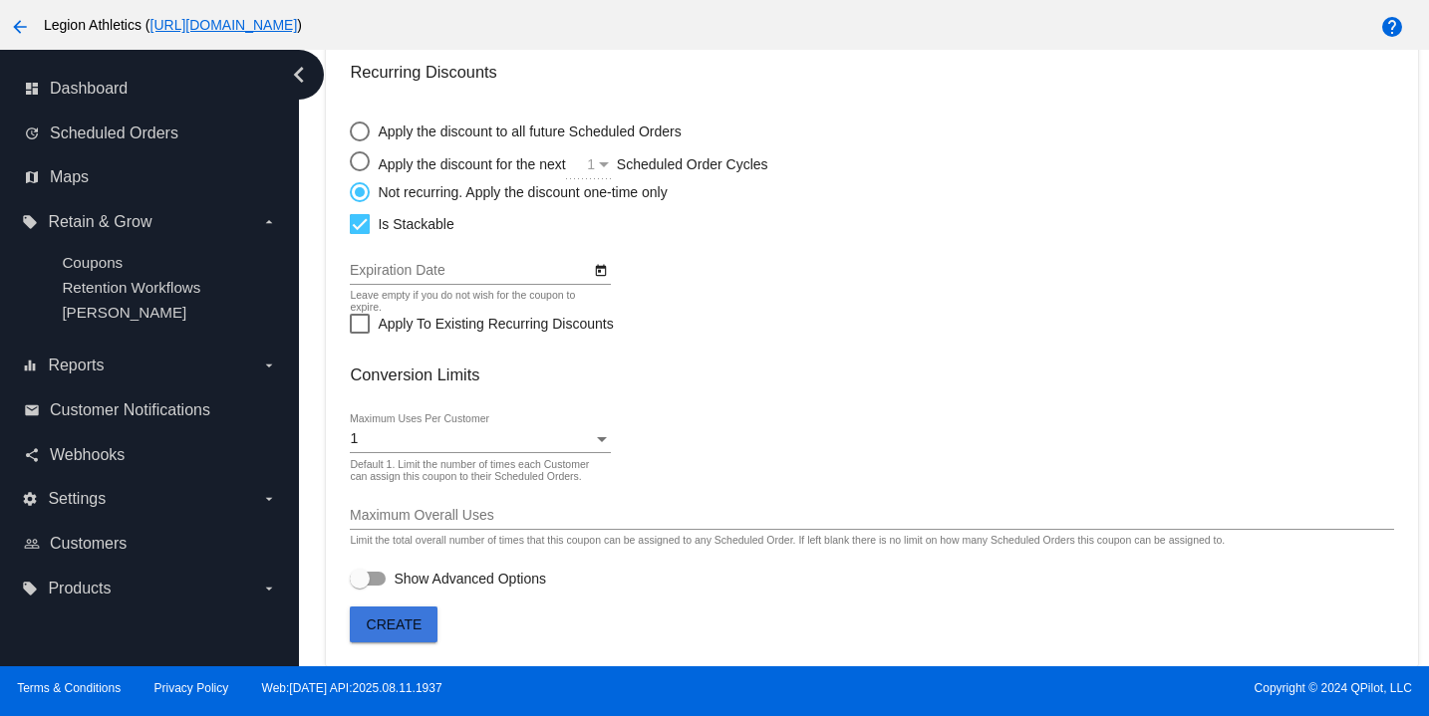
click at [391, 641] on button "Create" at bounding box center [394, 625] width 88 height 36
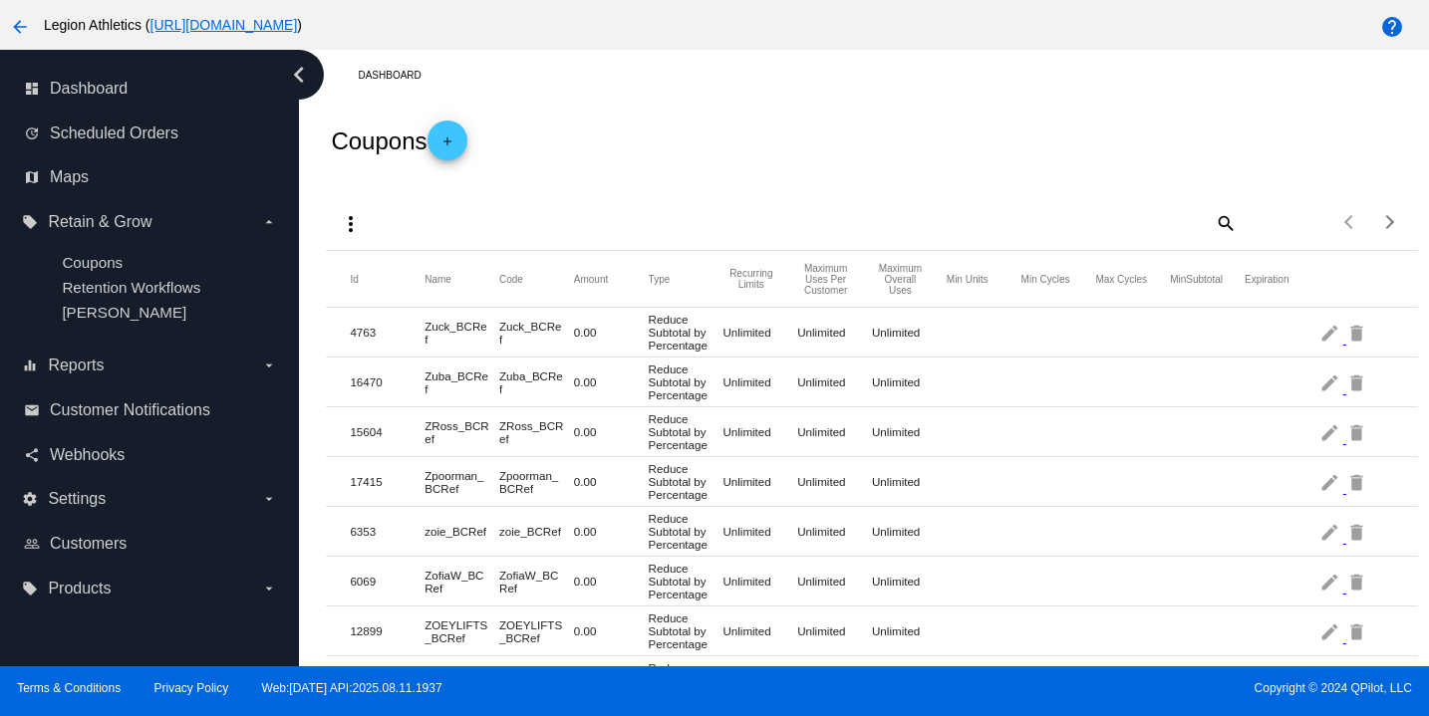
click at [1215, 217] on mat-icon "search" at bounding box center [1224, 222] width 24 height 31
click at [1113, 221] on input "Search" at bounding box center [1100, 219] width 272 height 16
type input "chrisb10"
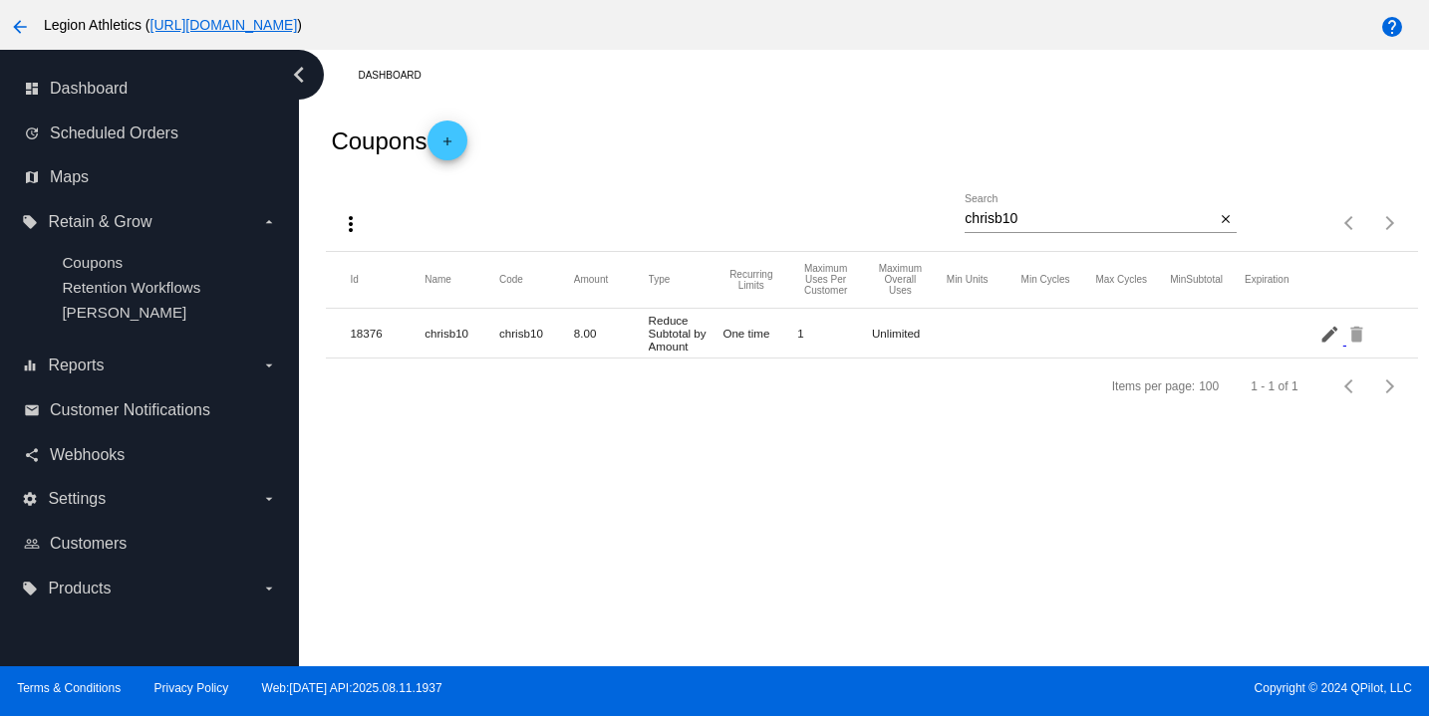
click at [1322, 344] on mat-icon "edit" at bounding box center [1331, 333] width 24 height 31
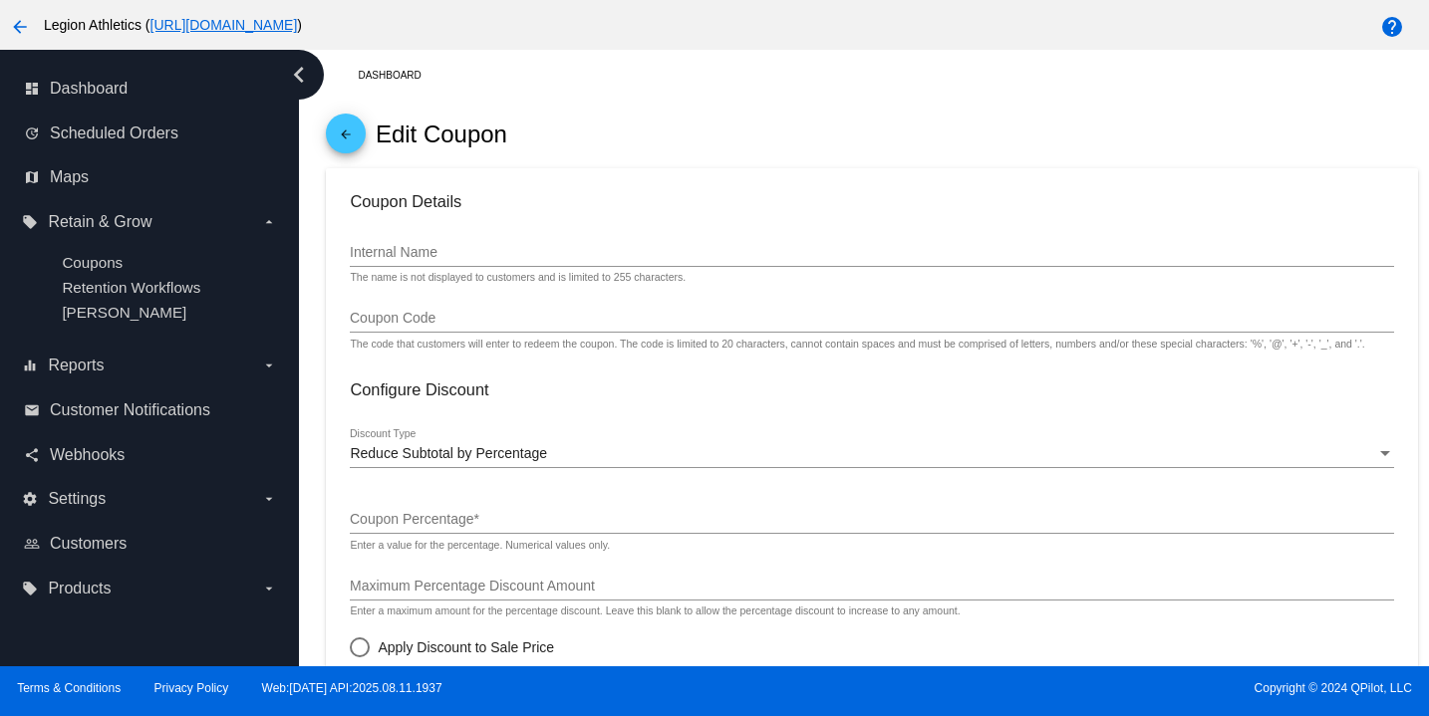
type input "chrisb10"
radio input "false"
radio input "true"
checkbox input "true"
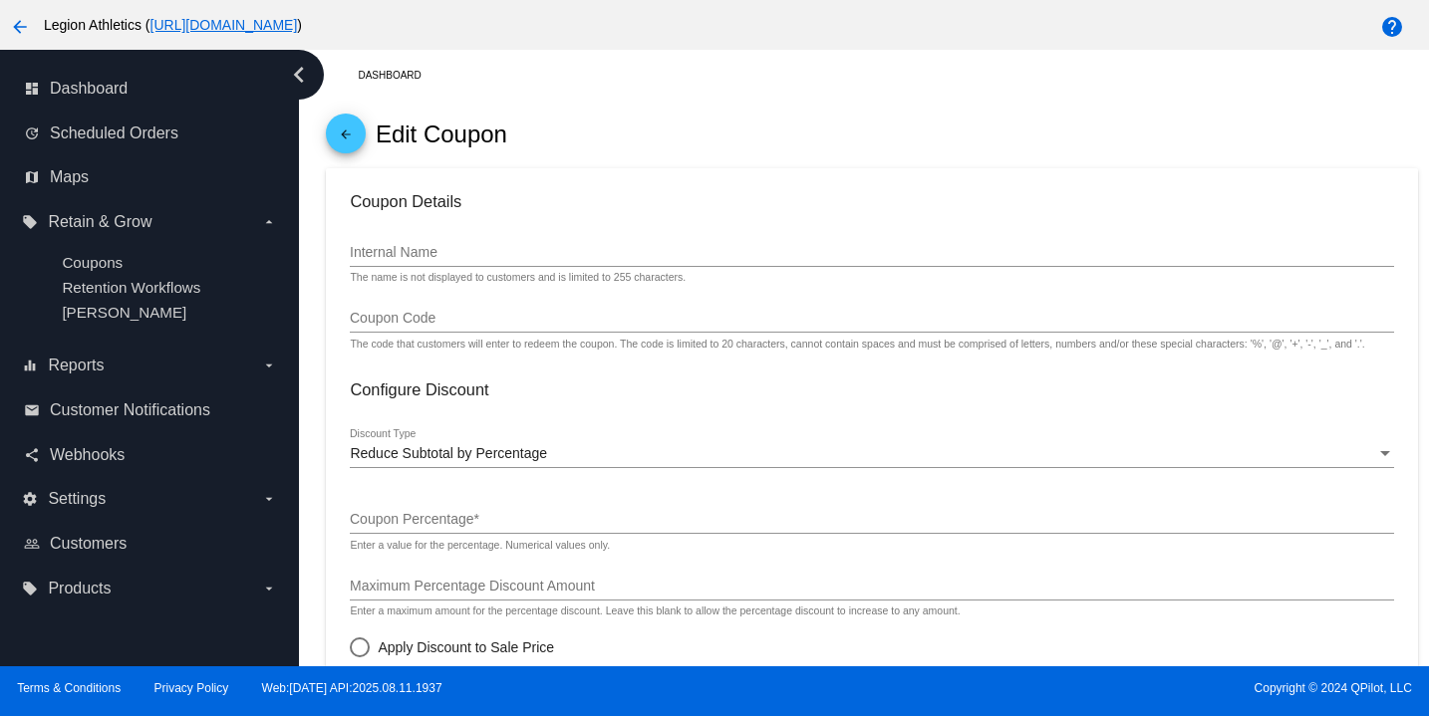
checkbox input "true"
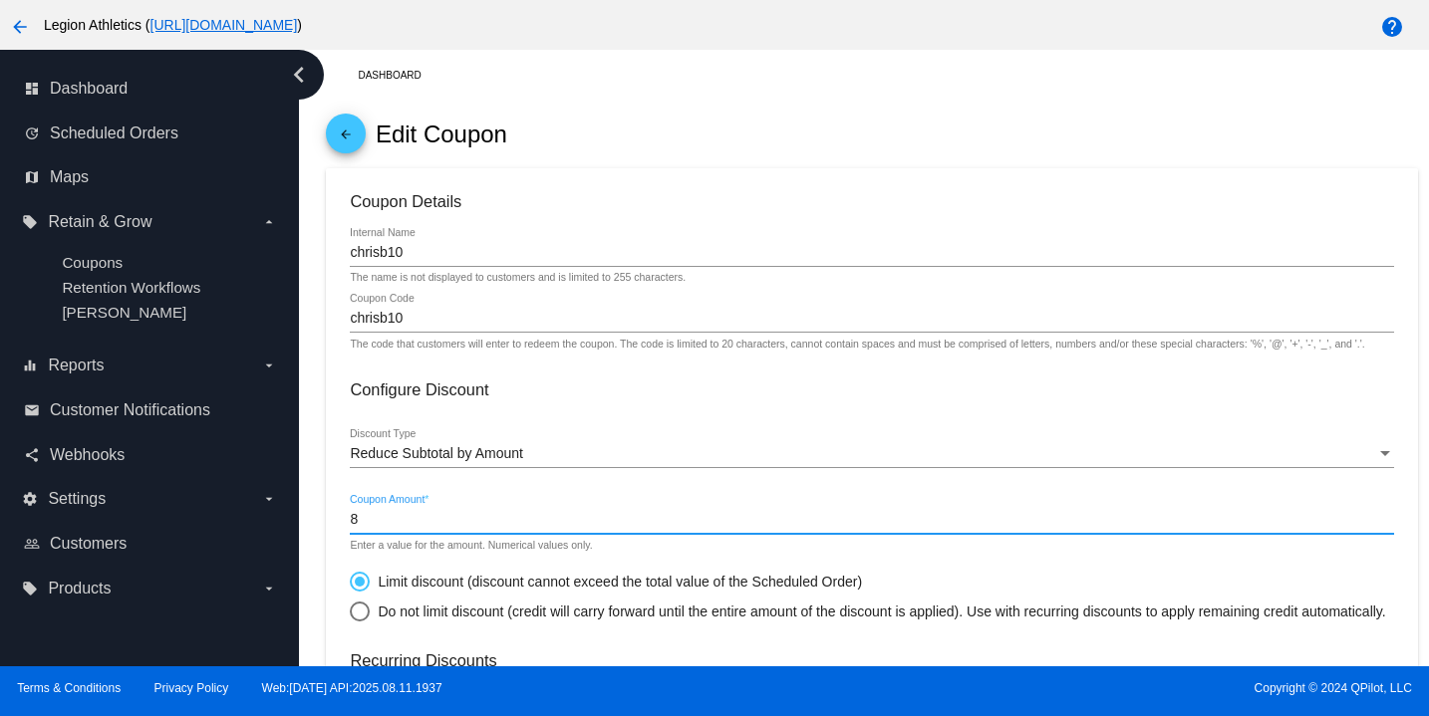
click at [373, 525] on input "8" at bounding box center [871, 520] width 1043 height 16
type input "8"
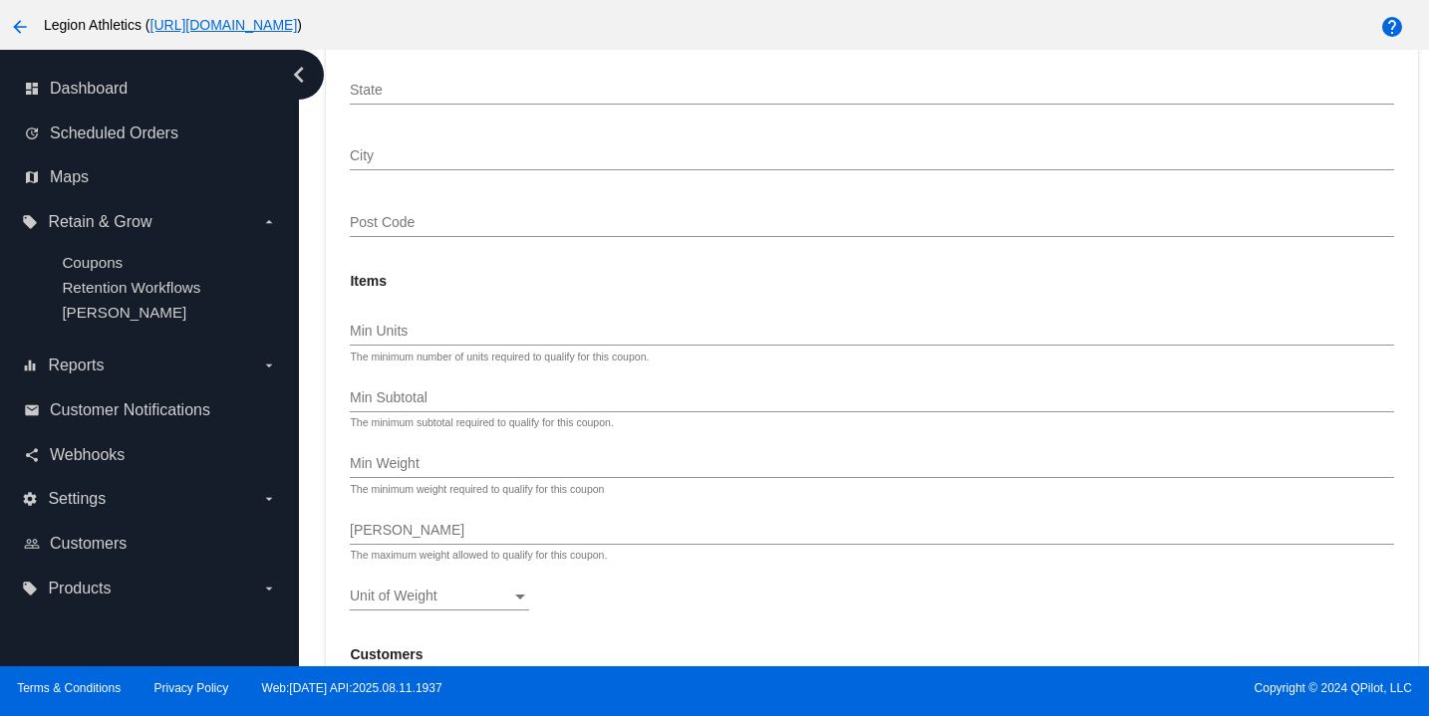
scroll to position [1678, 0]
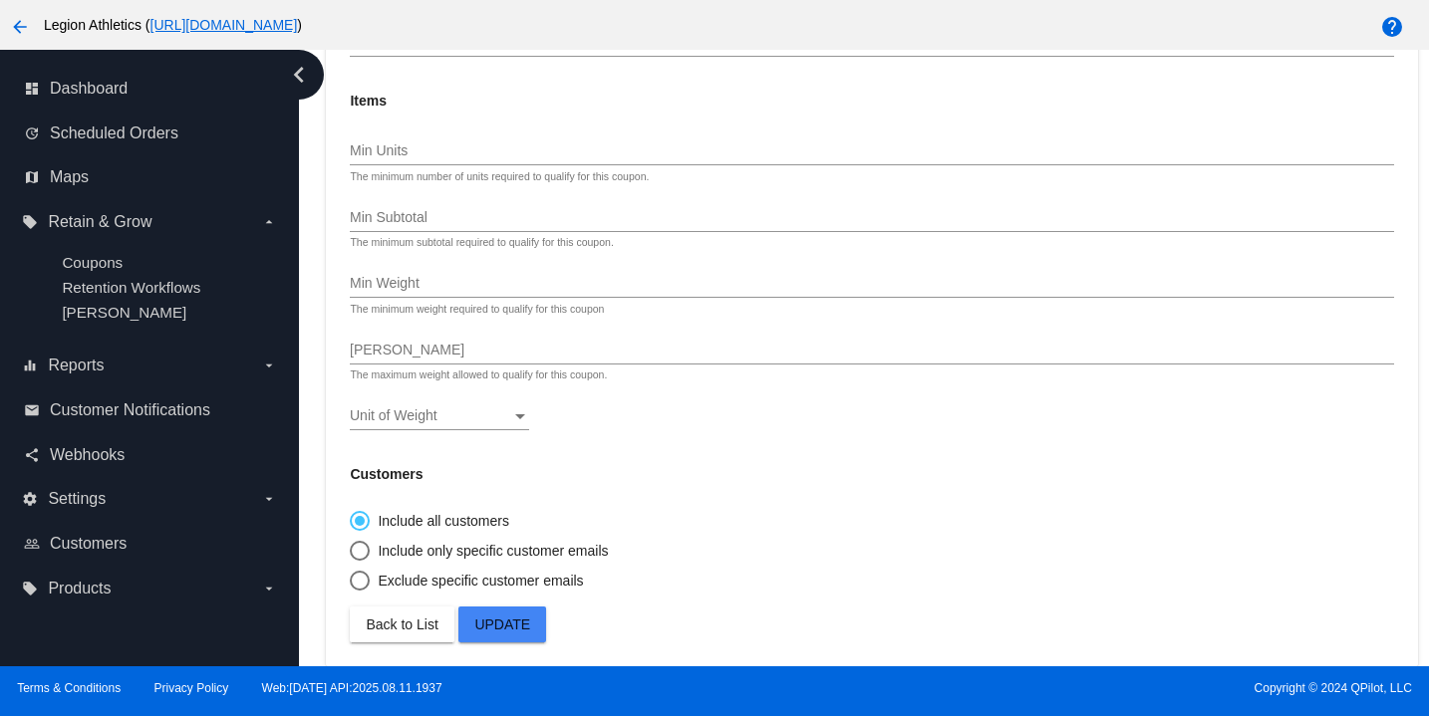
click at [504, 630] on span "Update" at bounding box center [502, 625] width 56 height 16
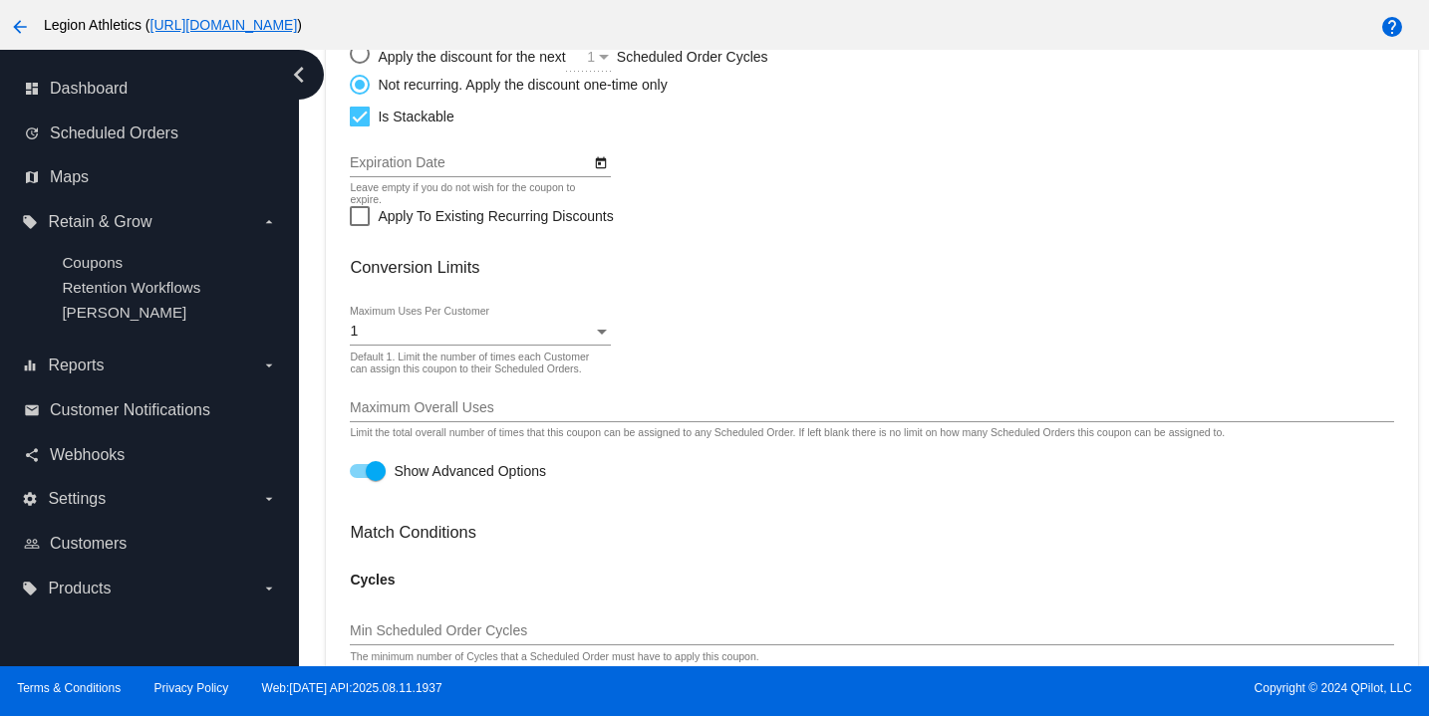
scroll to position [123, 0]
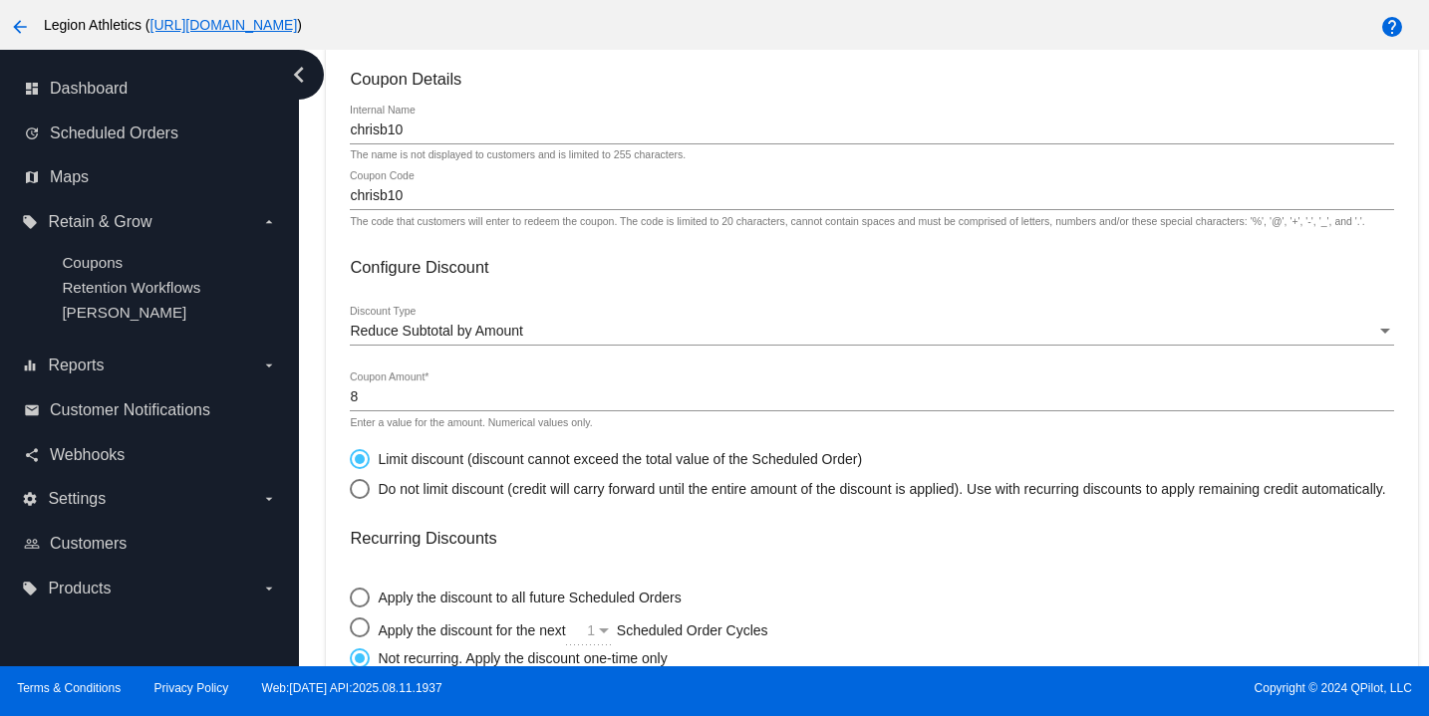
click at [480, 405] on input "8" at bounding box center [871, 398] width 1043 height 16
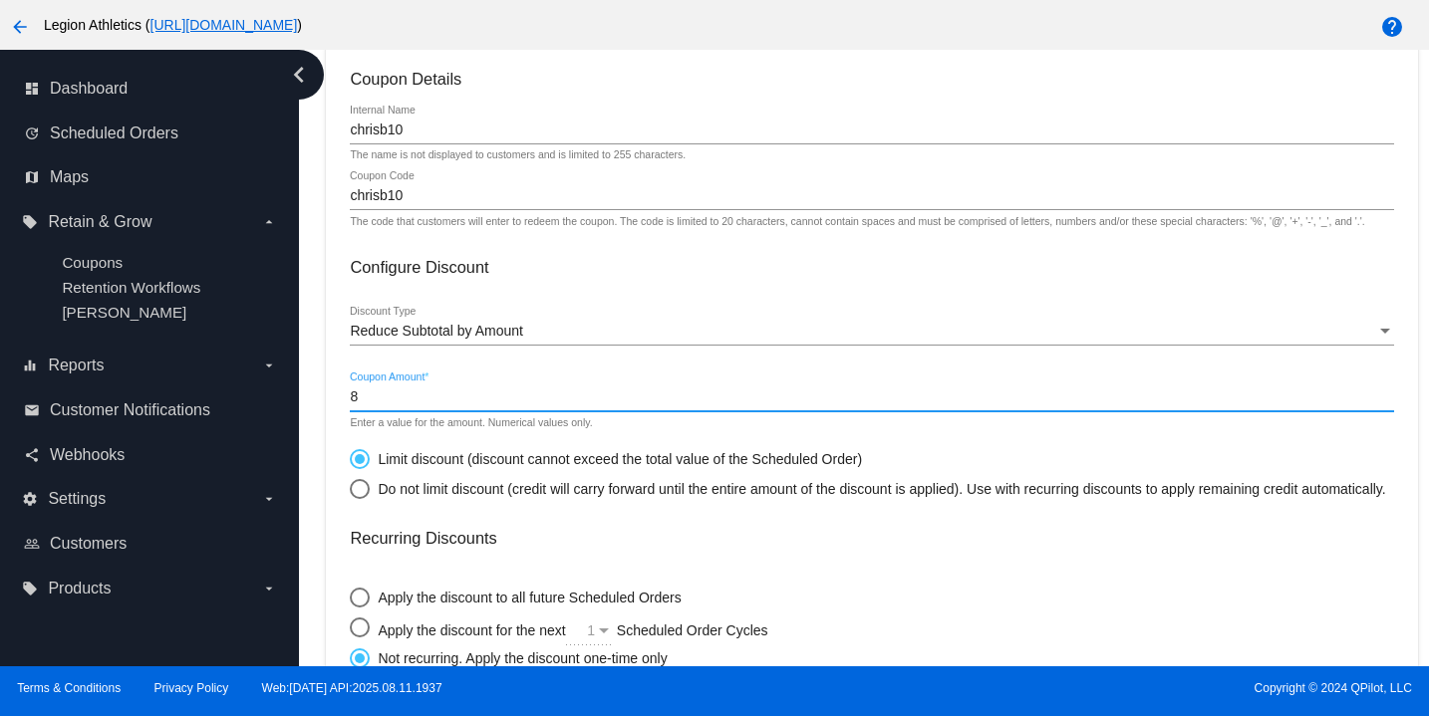
click at [480, 405] on input "8" at bounding box center [871, 398] width 1043 height 16
type input "10.50"
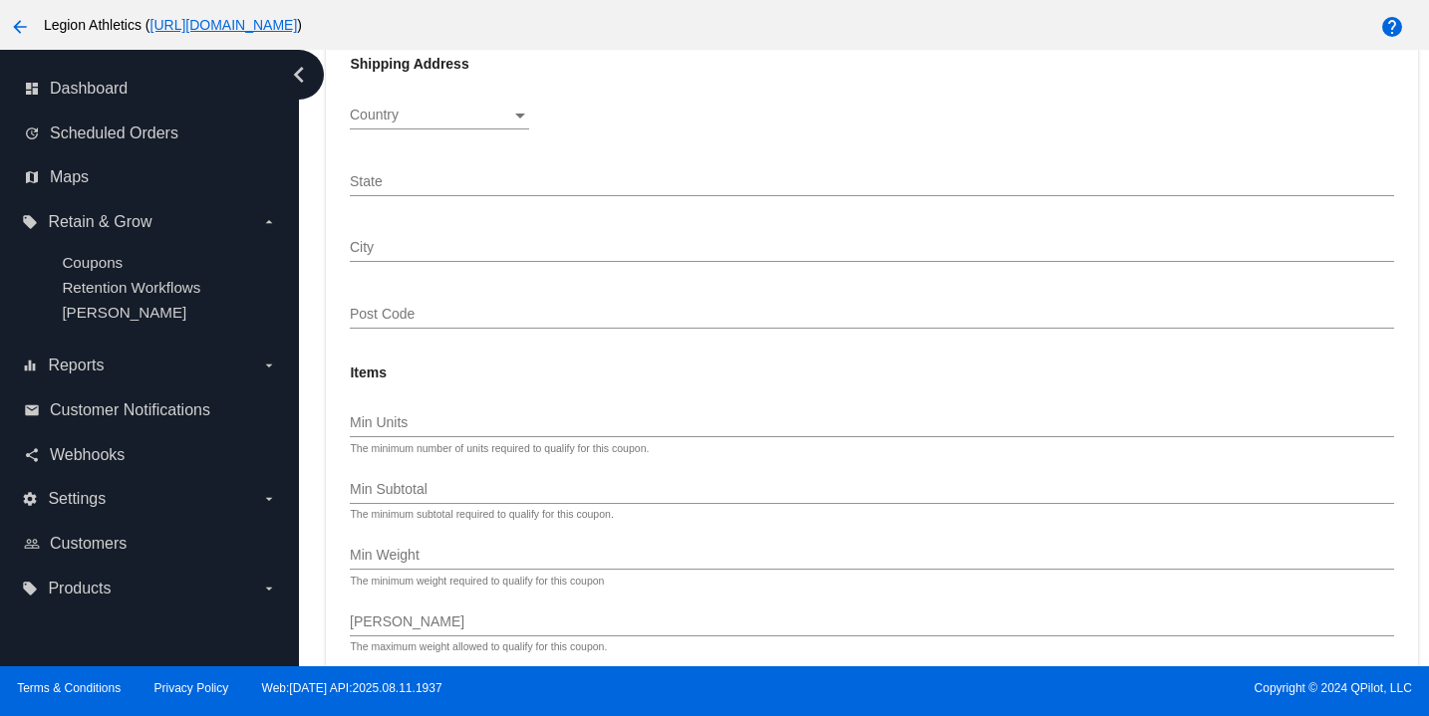
scroll to position [1678, 0]
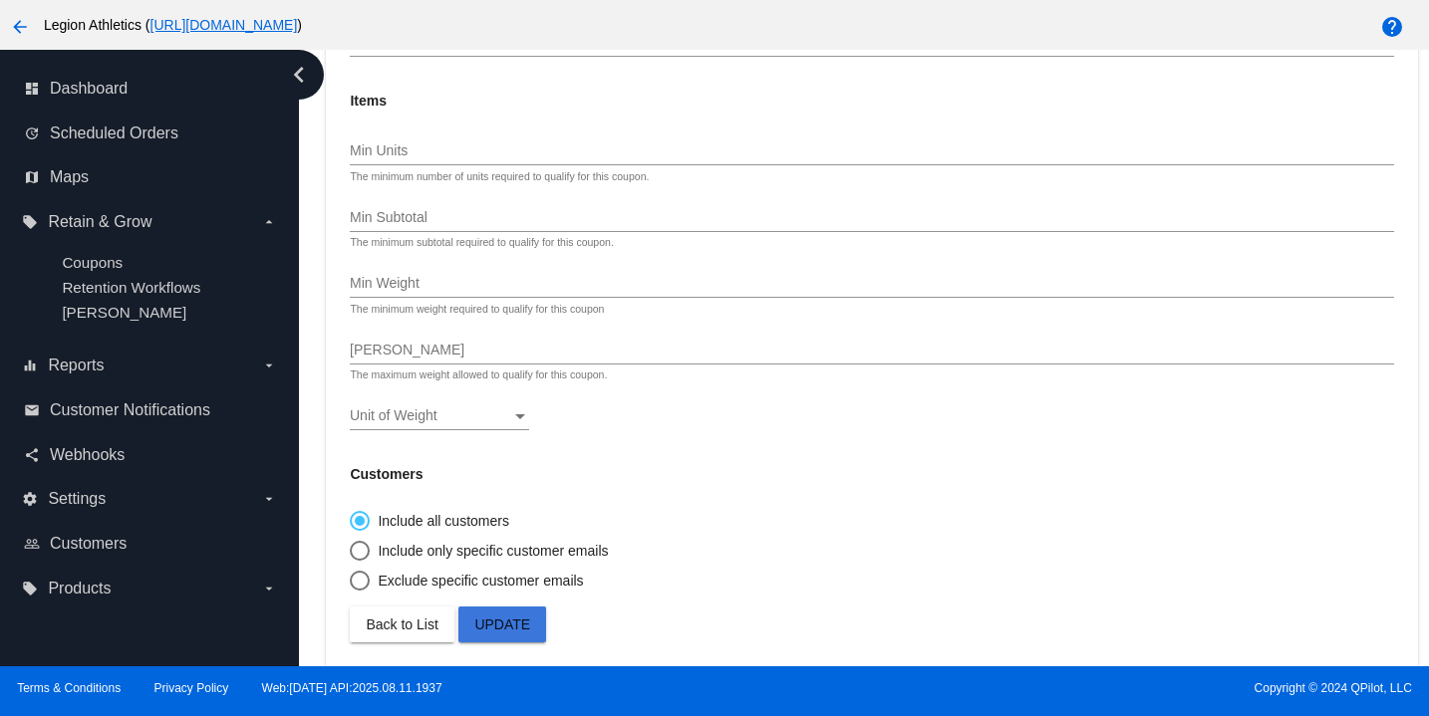
click at [524, 626] on span "Update" at bounding box center [502, 625] width 56 height 16
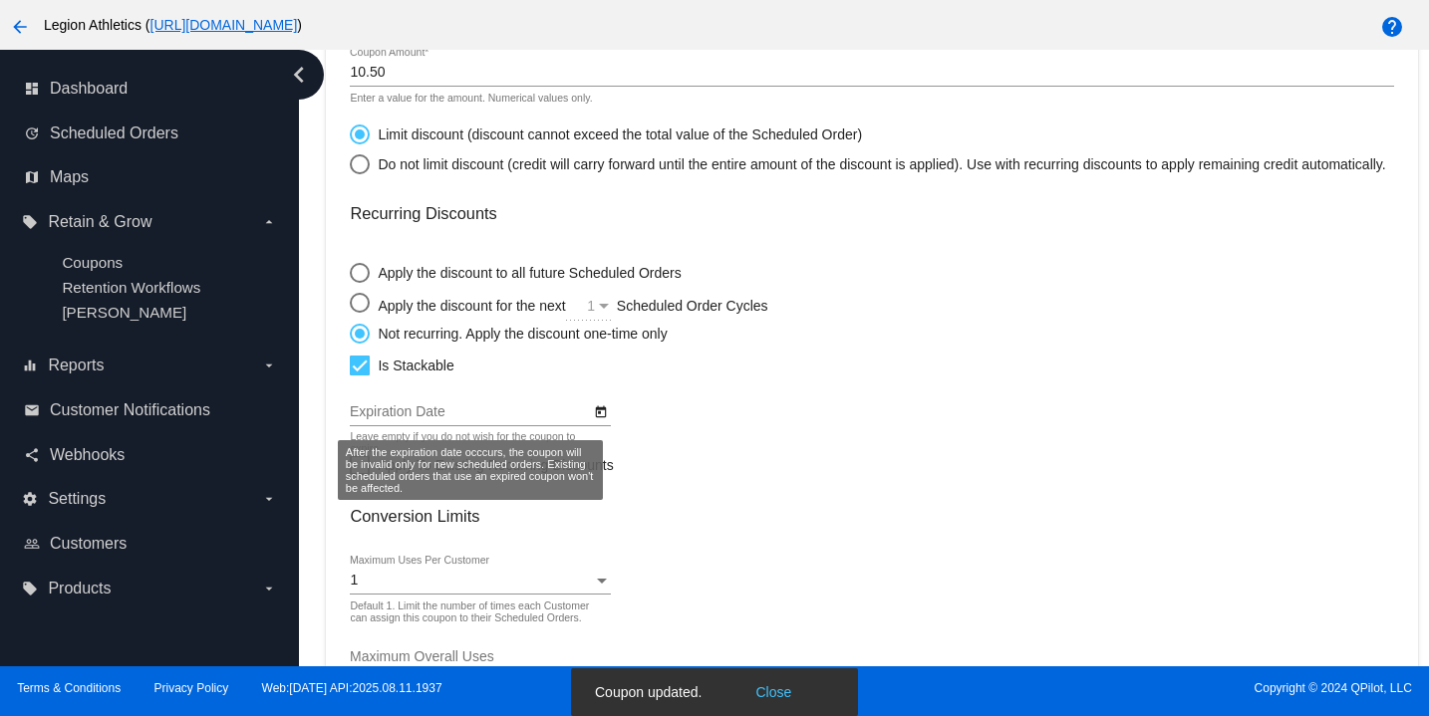
scroll to position [446, 0]
